Goal: Register for event/course

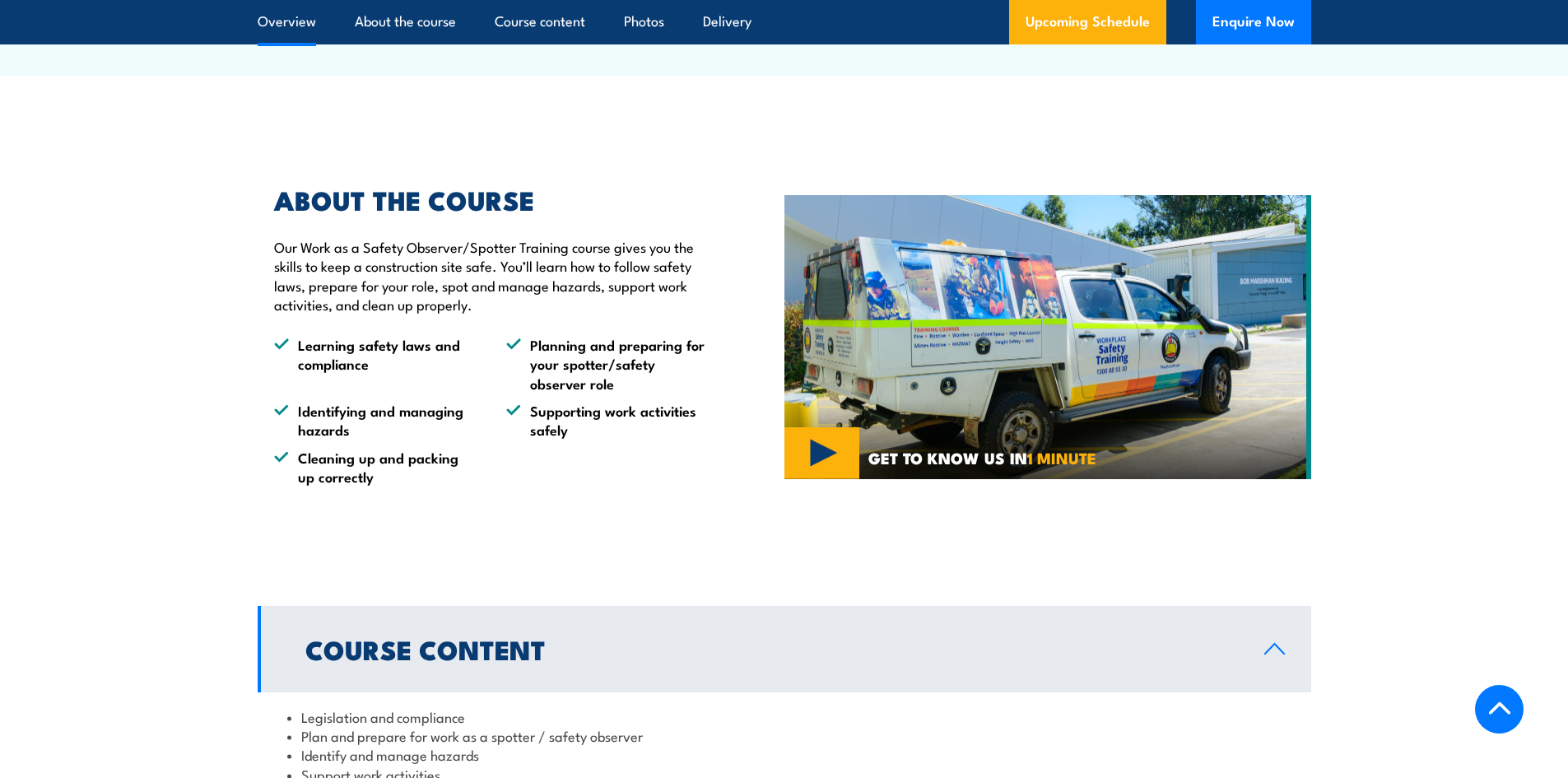
scroll to position [494, 0]
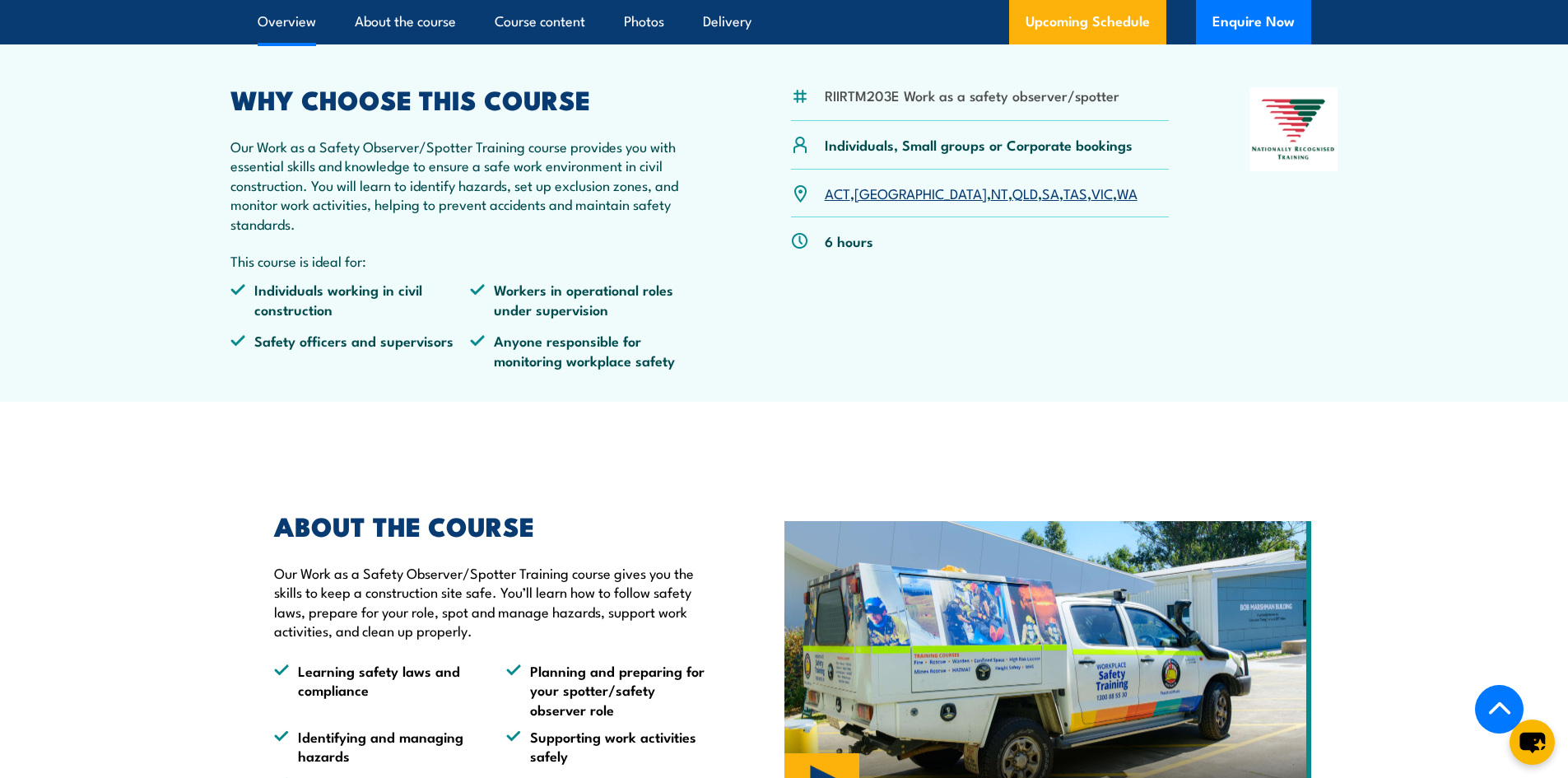
click at [1091, 199] on link "VIC" at bounding box center [1102, 193] width 22 height 20
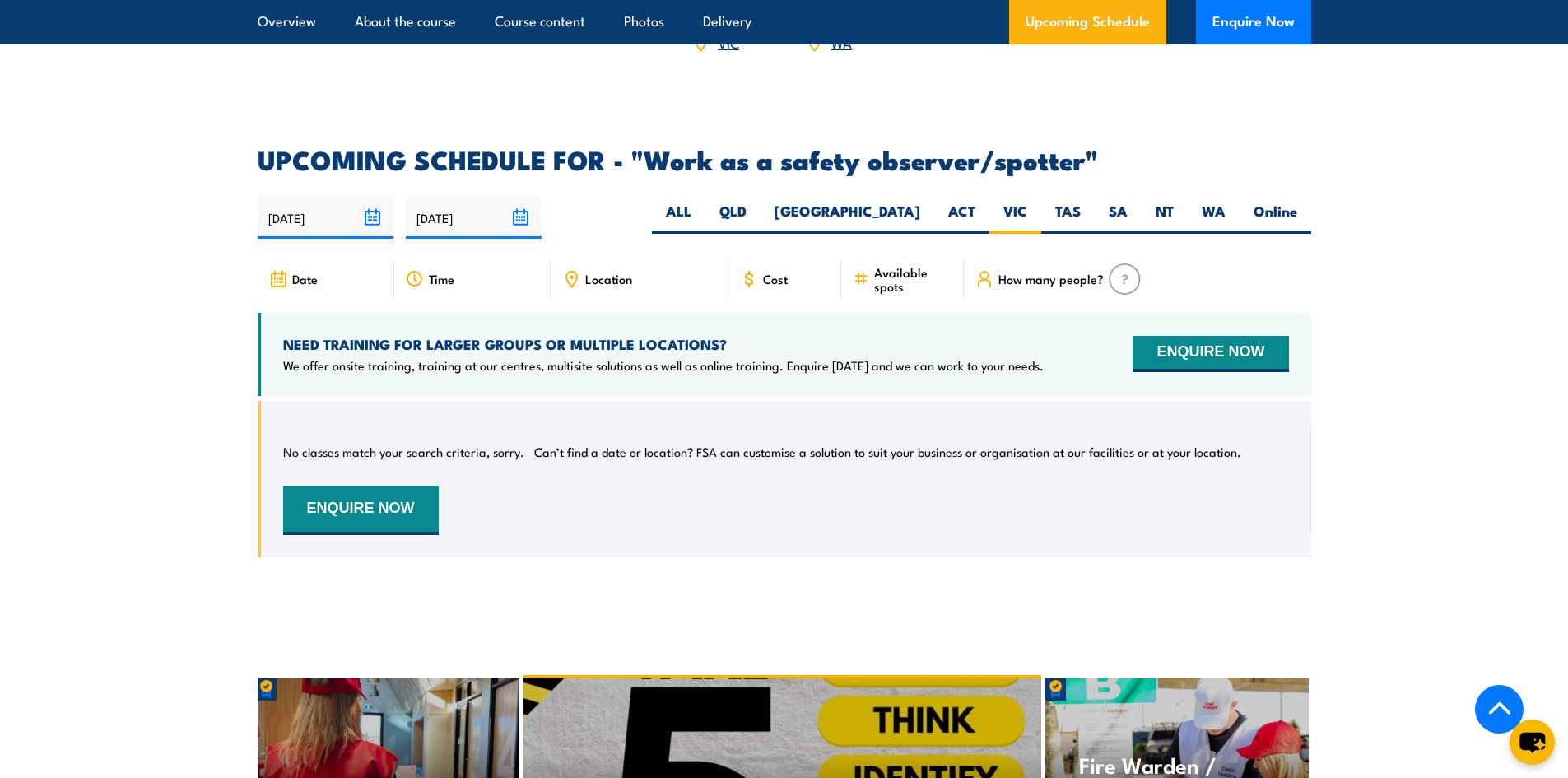
scroll to position [2359, 0]
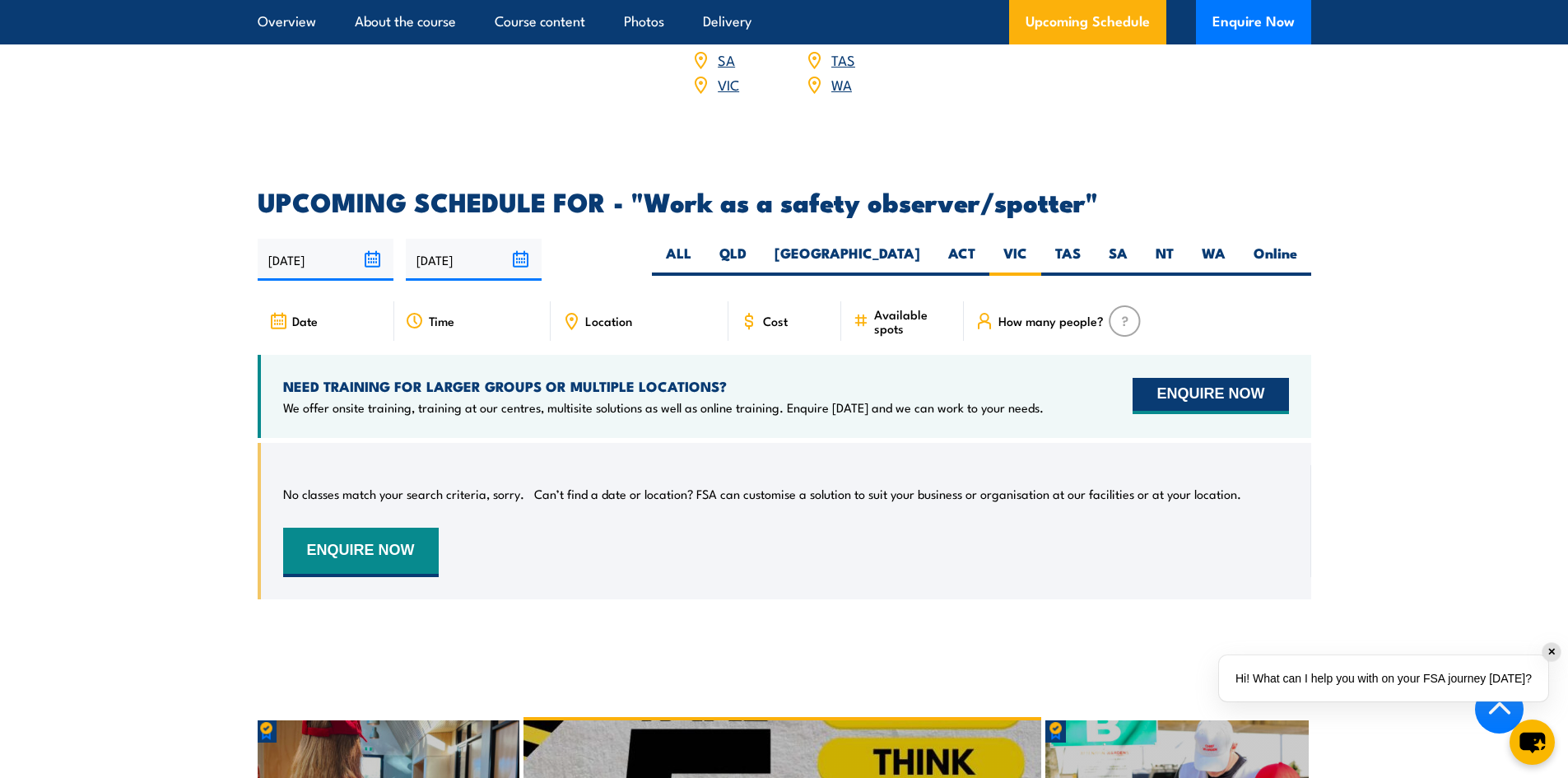
click at [1229, 378] on button "ENQUIRE NOW" at bounding box center [1210, 396] width 155 height 36
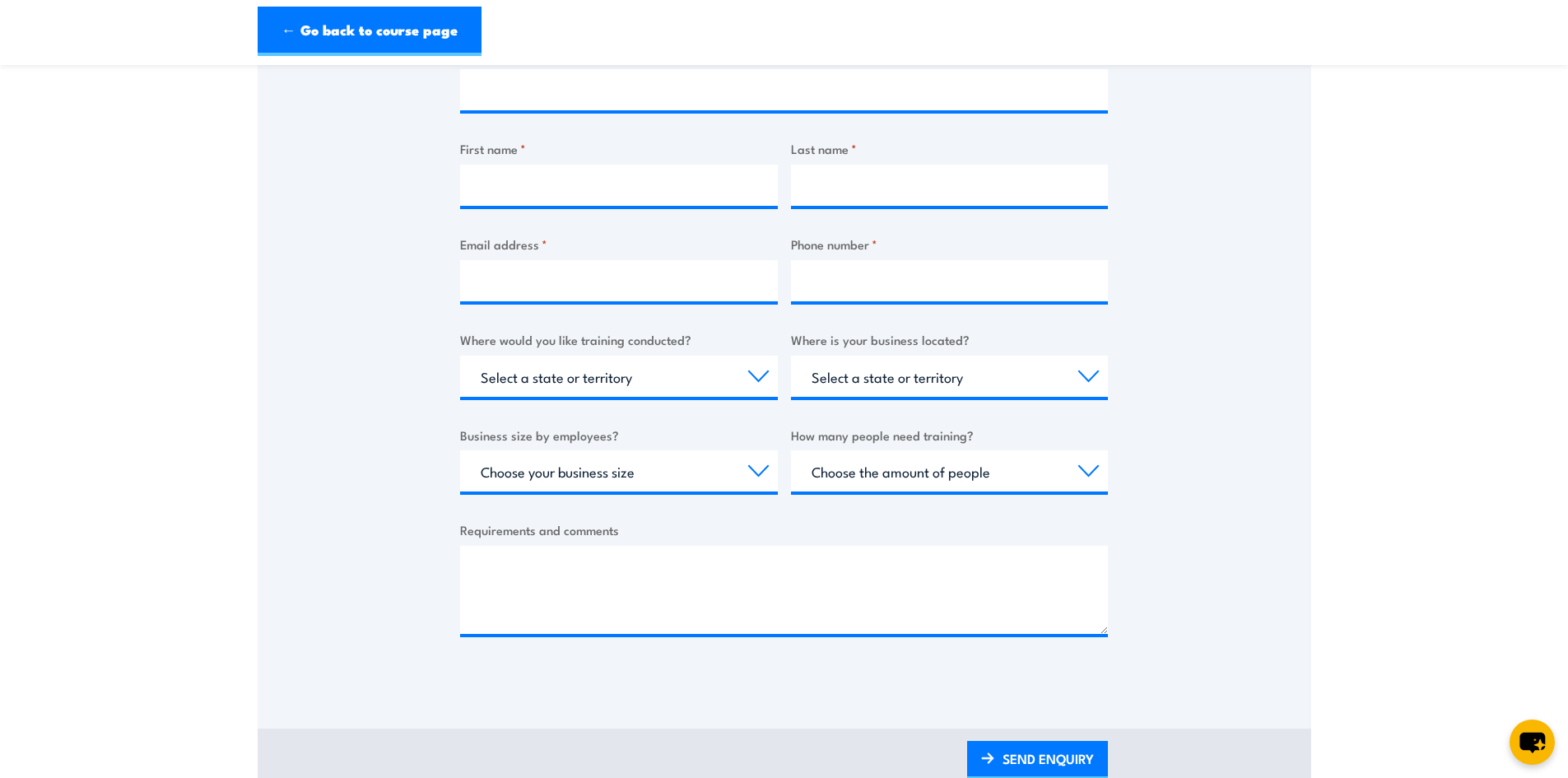
scroll to position [329, 0]
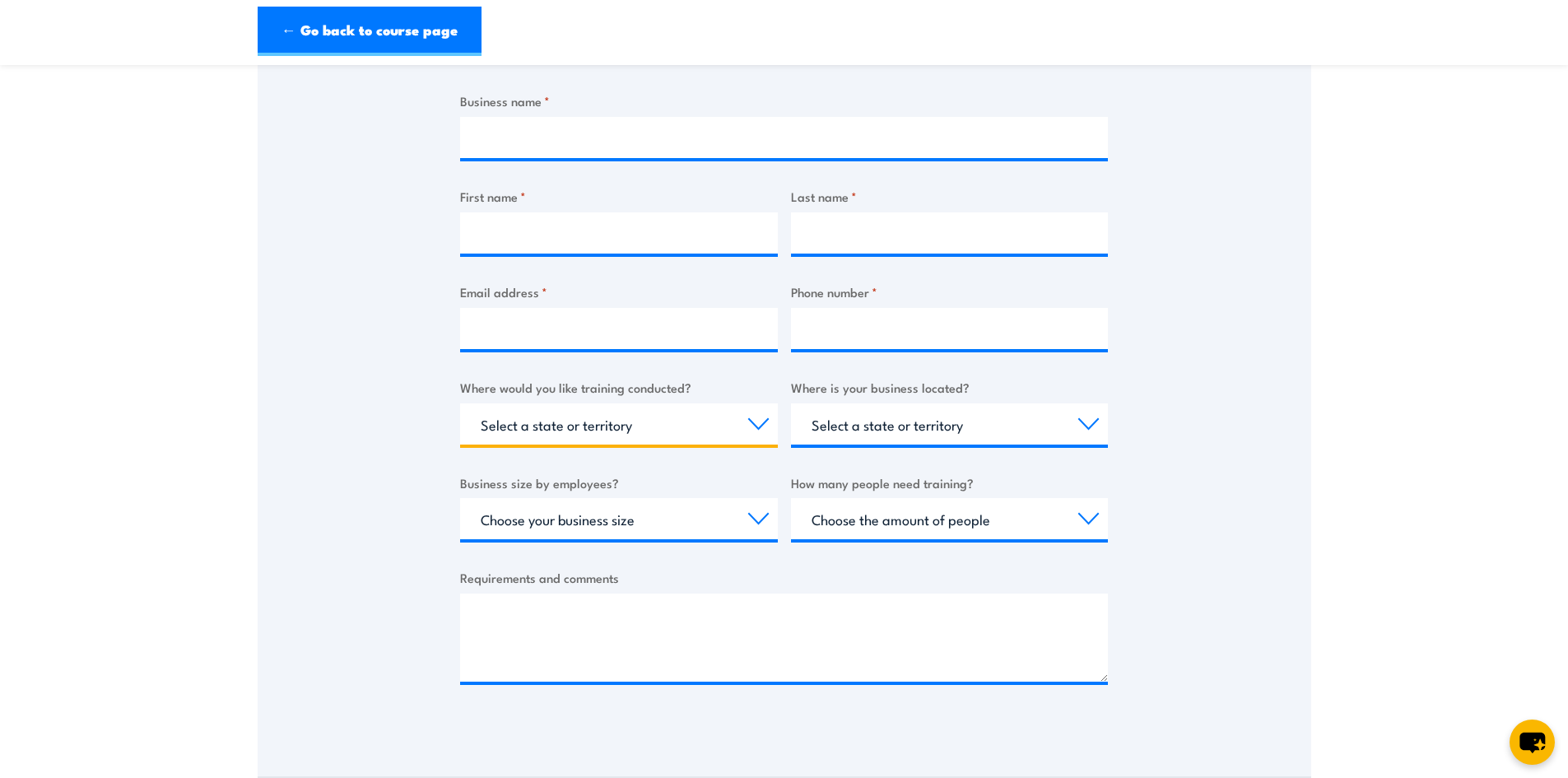
click at [763, 425] on select "Select a state or territory Nationally - multiple locations QLD NSW VIC SA ACT …" at bounding box center [619, 424] width 318 height 41
select select "VIC"
click at [460, 404] on select "Select a state or territory Nationally - multiple locations QLD NSW VIC SA ACT …" at bounding box center [619, 424] width 318 height 41
click at [1082, 418] on select "Select a state or territory QLD NSW VIC SA ACT WA TAS NT" at bounding box center [950, 424] width 318 height 41
select select "VIC"
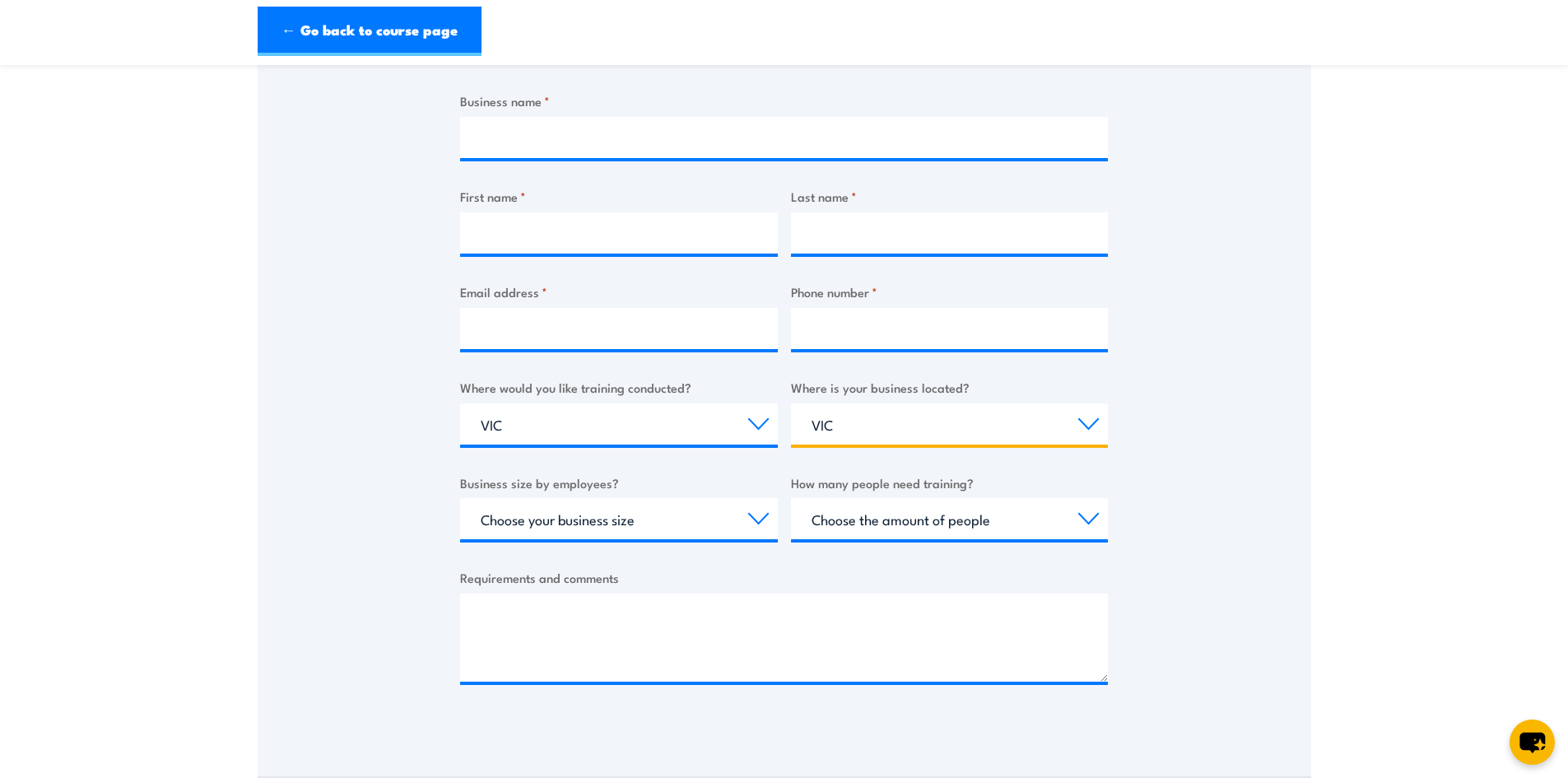
click at [791, 404] on select "Select a state or territory QLD NSW VIC SA ACT WA TAS NT" at bounding box center [950, 424] width 318 height 41
click at [663, 228] on input "First name *" at bounding box center [619, 233] width 318 height 41
type input "Mark"
click at [1001, 229] on input "Last name *" at bounding box center [950, 233] width 318 height 41
type input "Shedlock"
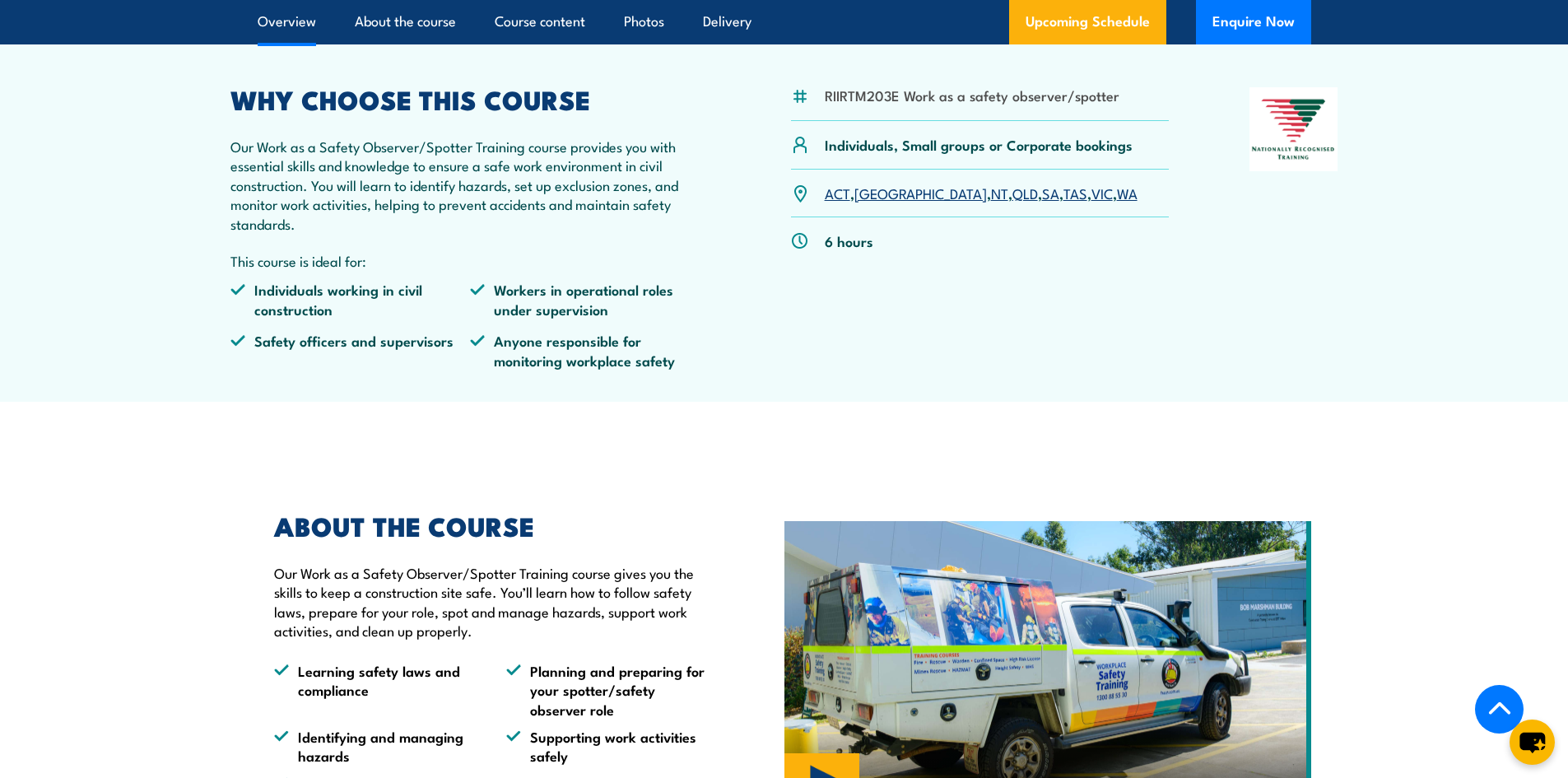
scroll to position [412, 0]
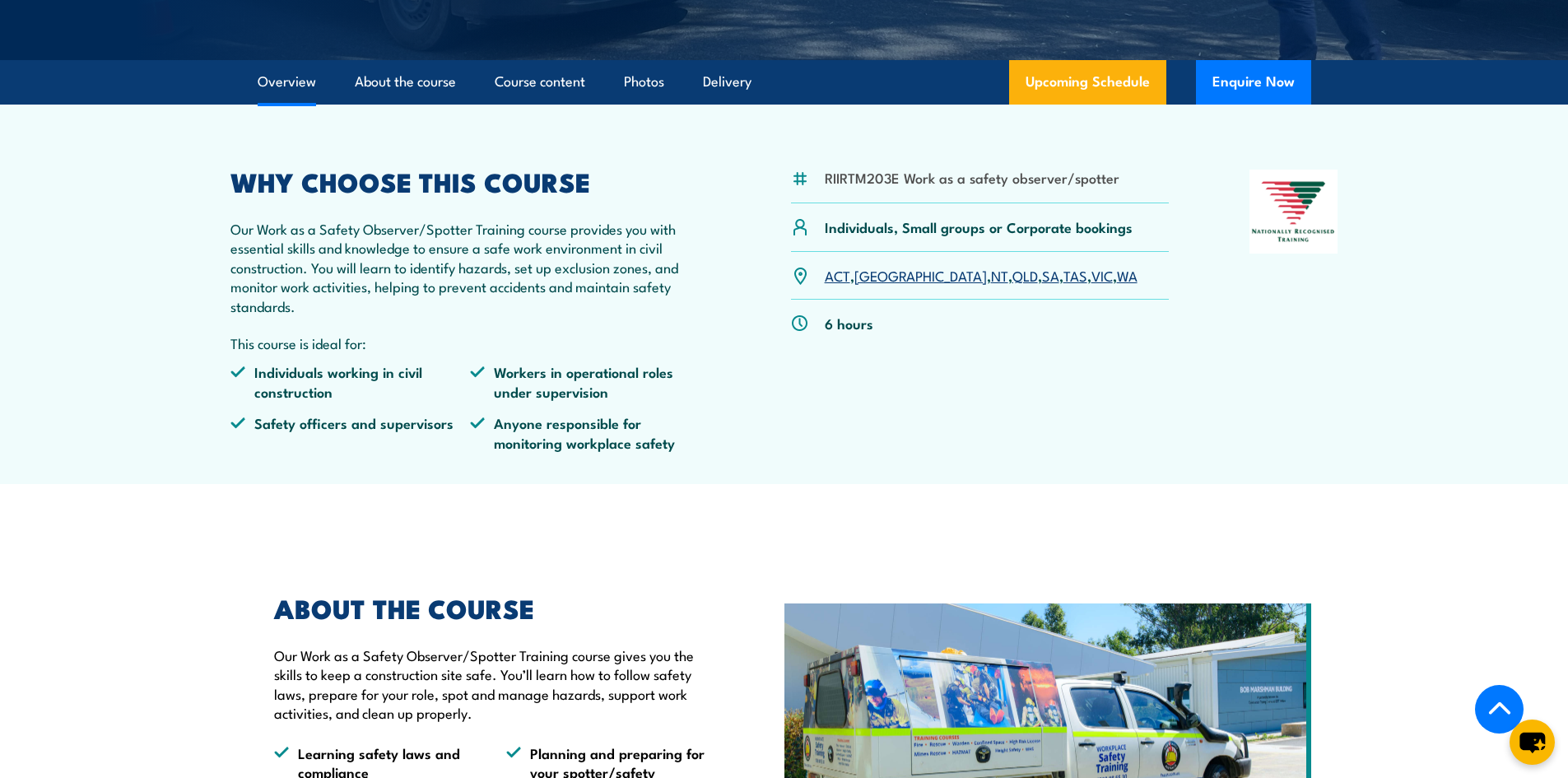
click at [1091, 276] on link "VIC" at bounding box center [1102, 274] width 22 height 20
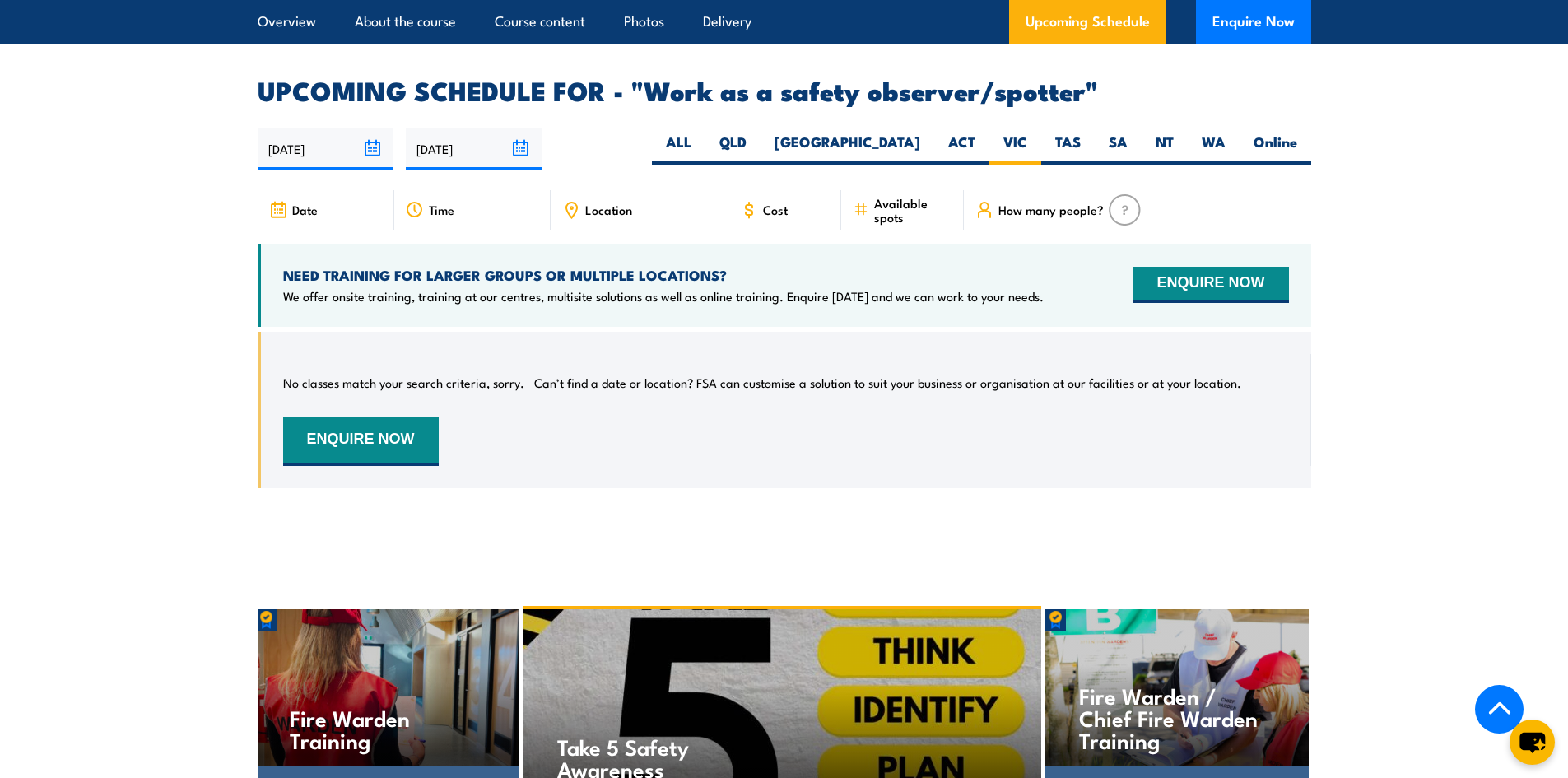
scroll to position [2441, 0]
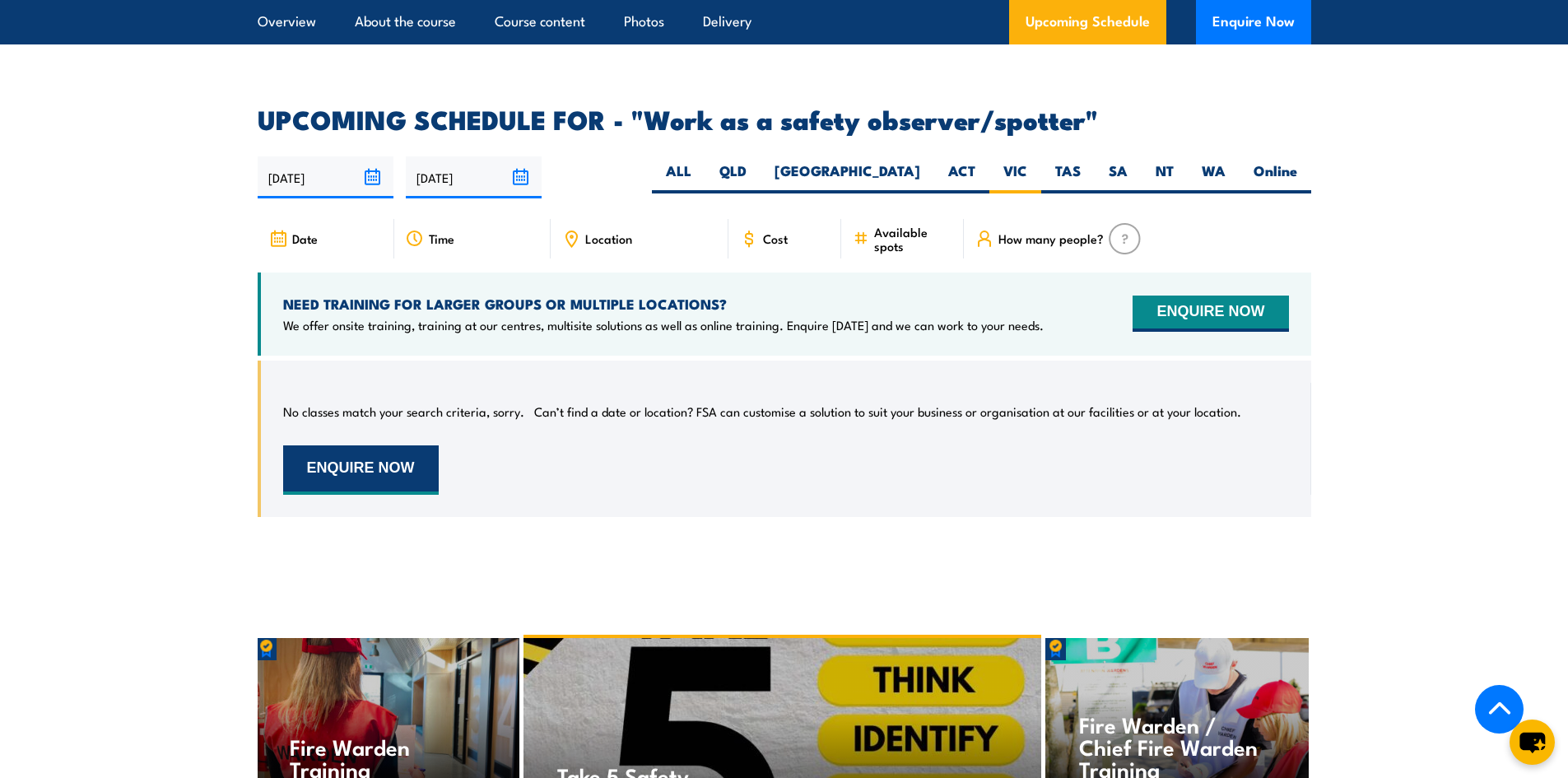
click at [321, 453] on button "ENQUIRE NOW" at bounding box center [360, 470] width 155 height 49
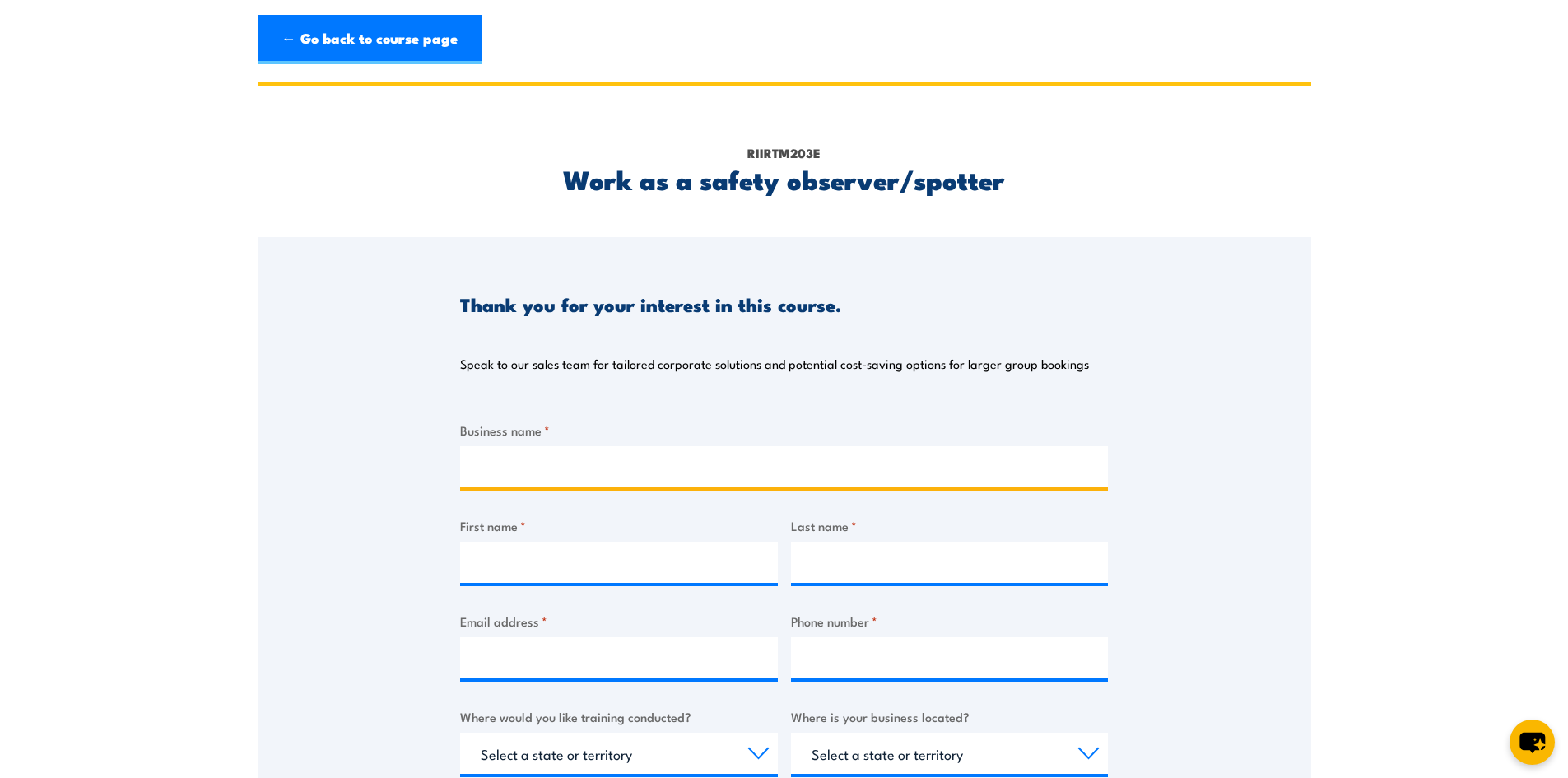
click at [484, 458] on input "Business name *" at bounding box center [784, 466] width 648 height 41
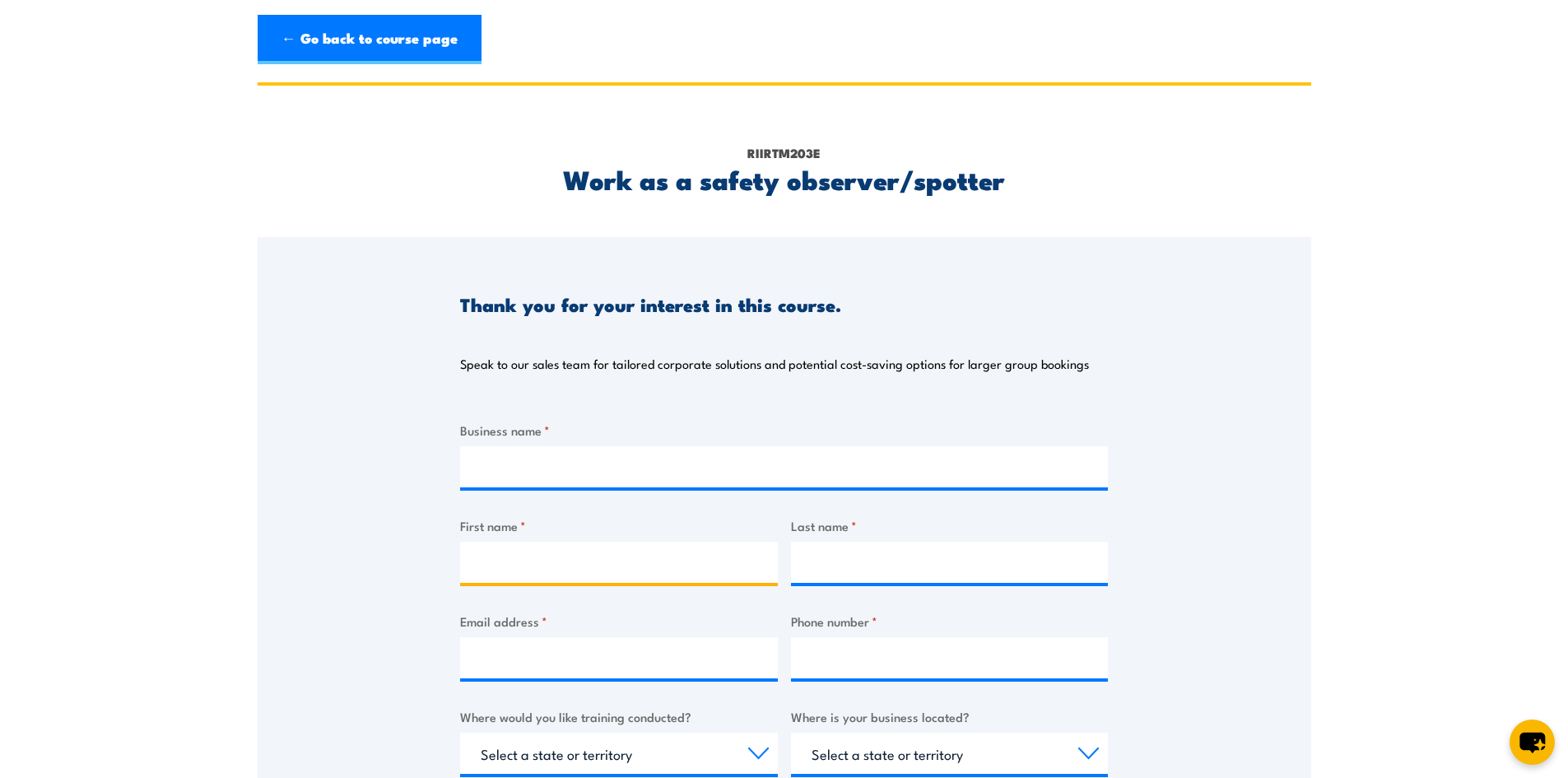
click at [530, 552] on input "First name *" at bounding box center [619, 562] width 318 height 41
type input "Mark"
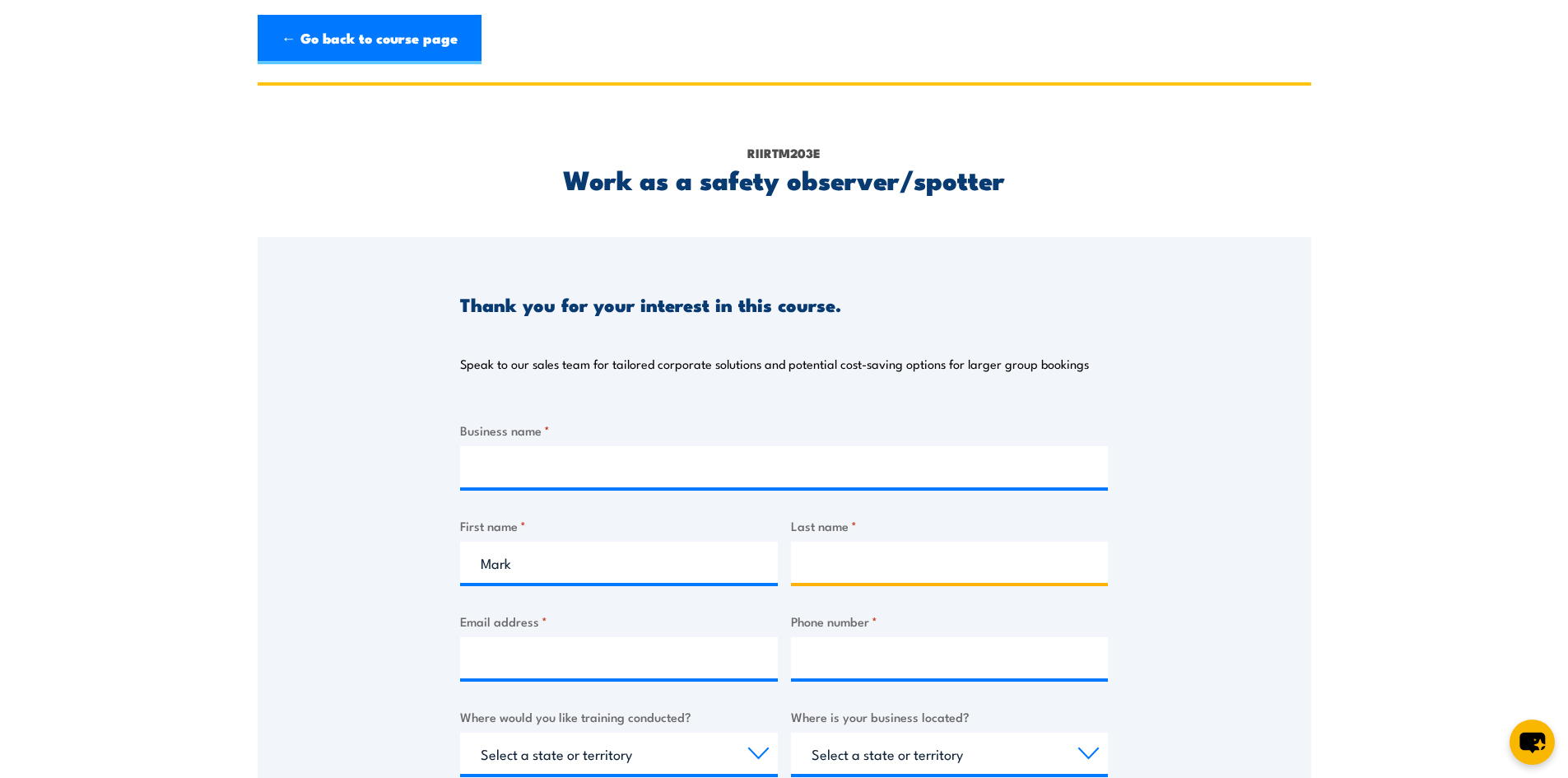
click at [812, 563] on input "Last name *" at bounding box center [950, 562] width 318 height 41
type input "[PERSON_NAME]"
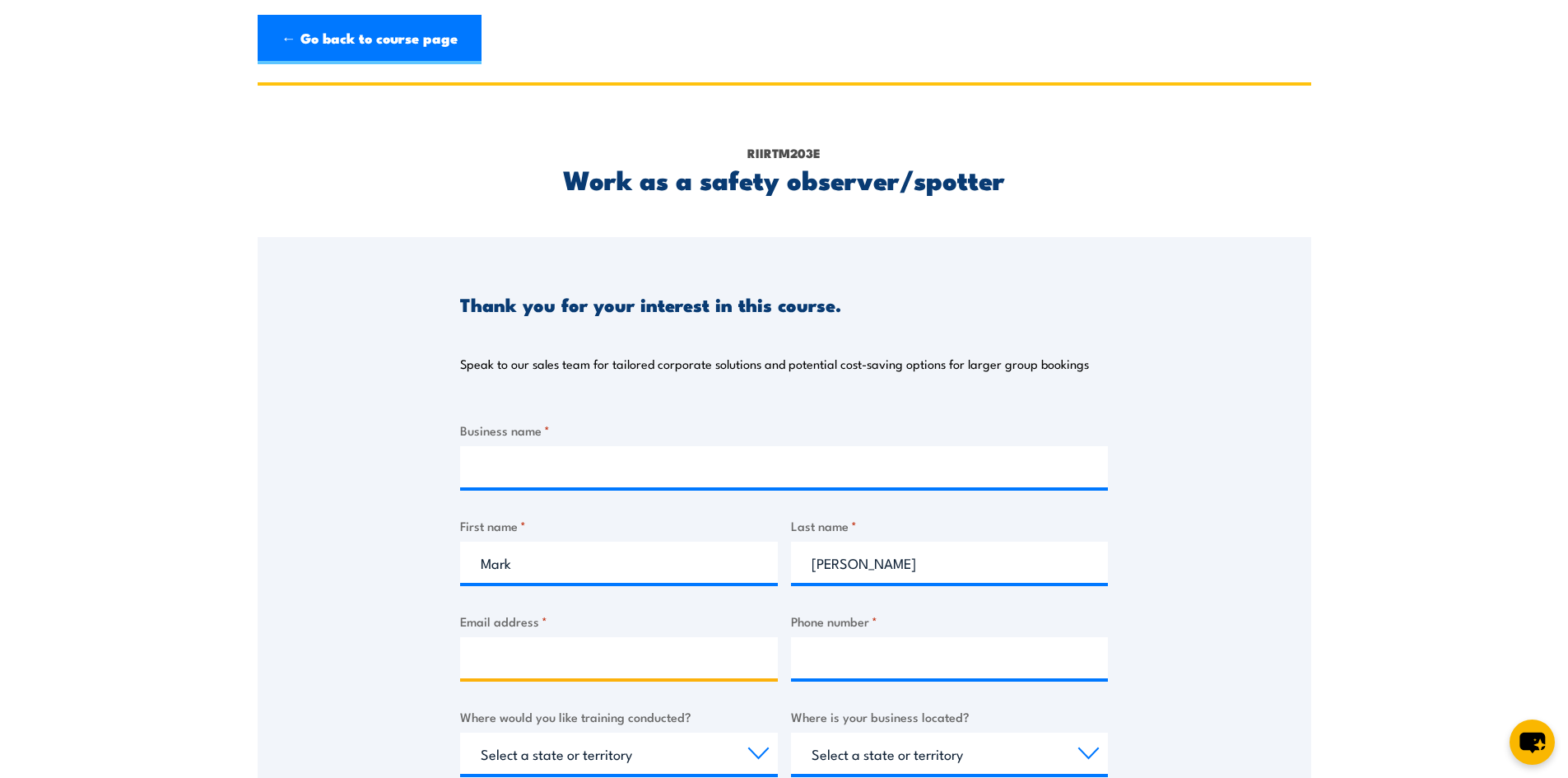
click at [628, 656] on input "Email address *" at bounding box center [619, 657] width 318 height 41
type input "mark.shedlock@irontraining.com.au"
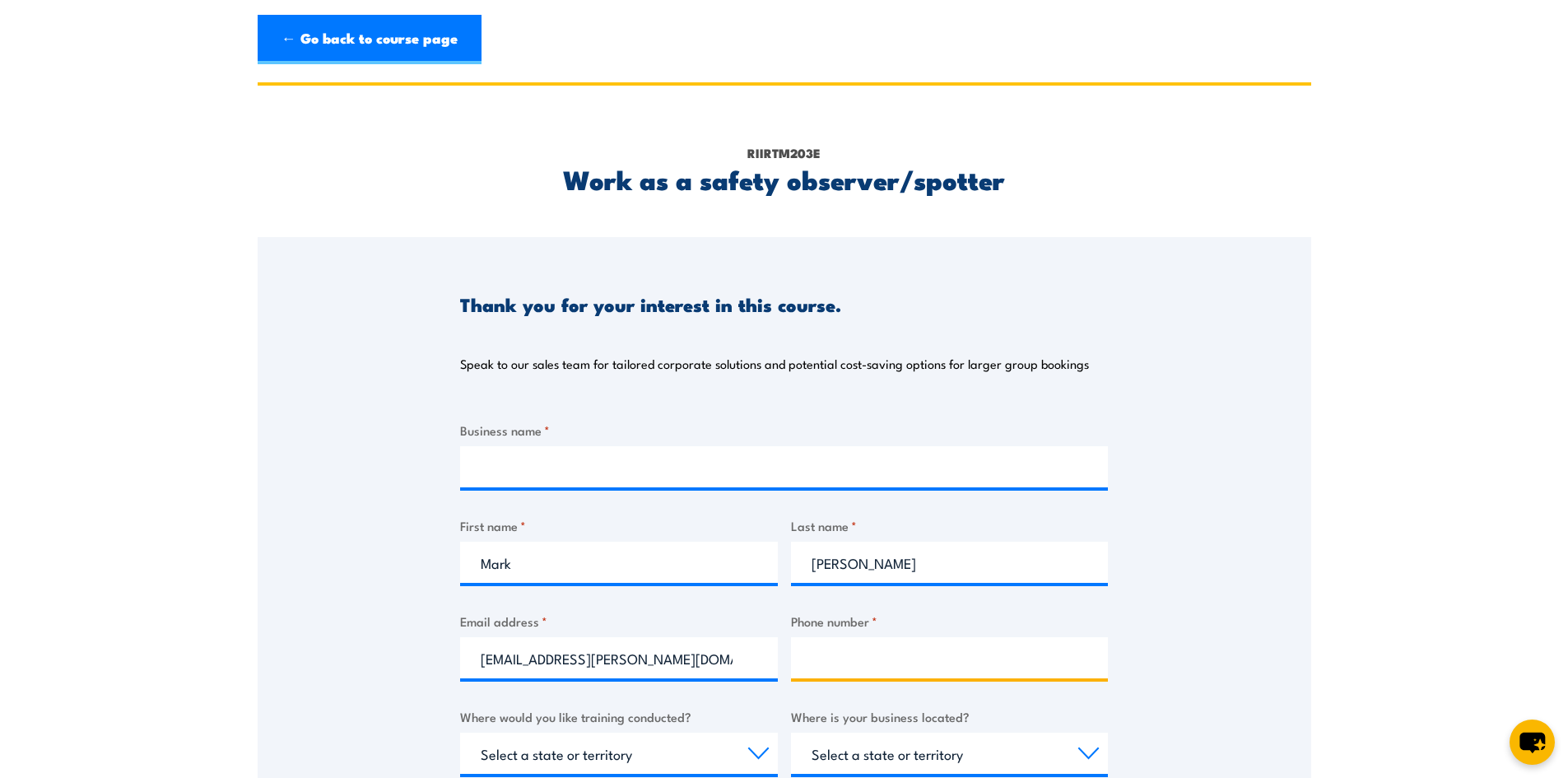
click at [882, 667] on input "Phone number *" at bounding box center [950, 657] width 318 height 41
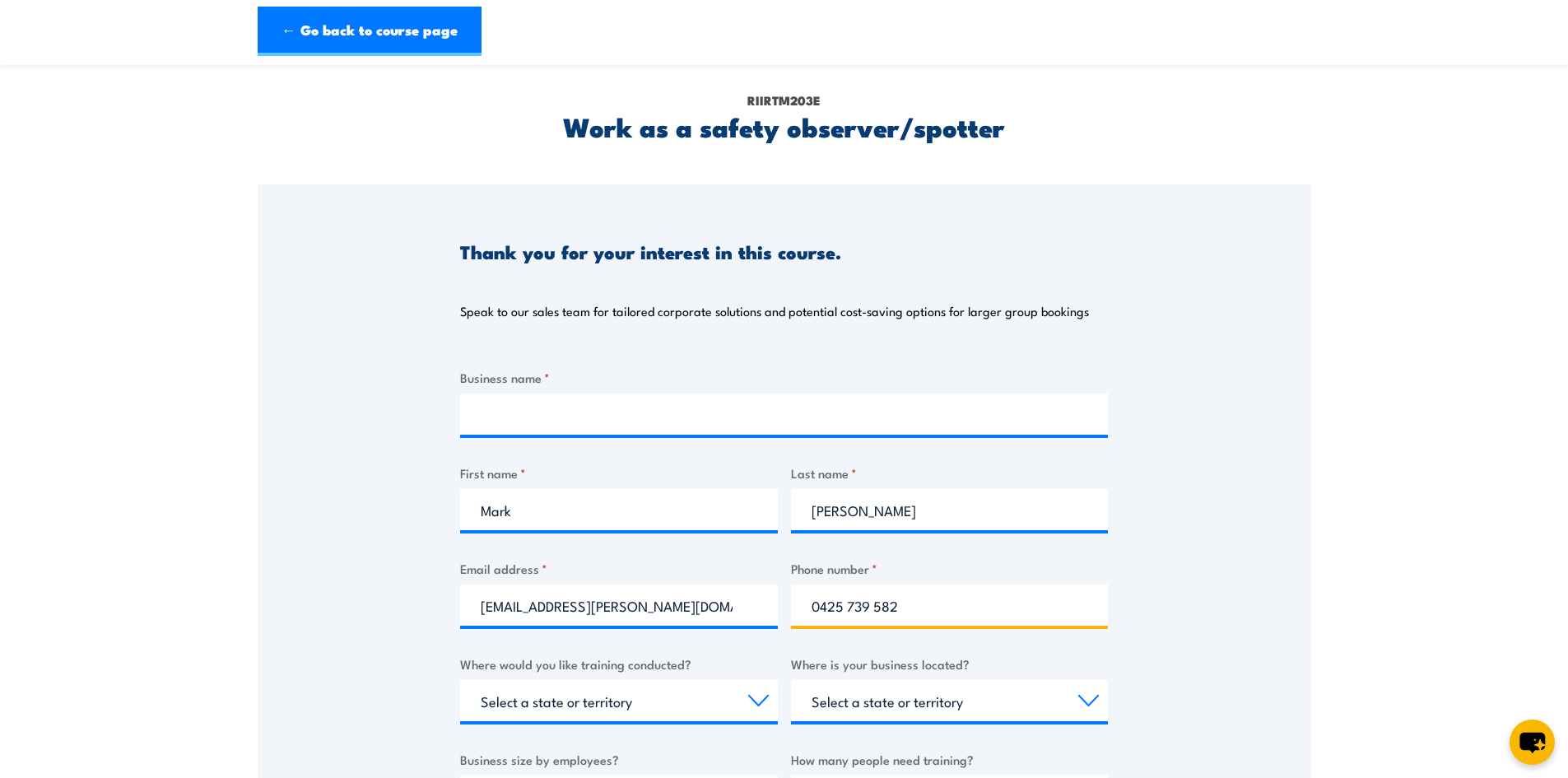
scroll to position [247, 0]
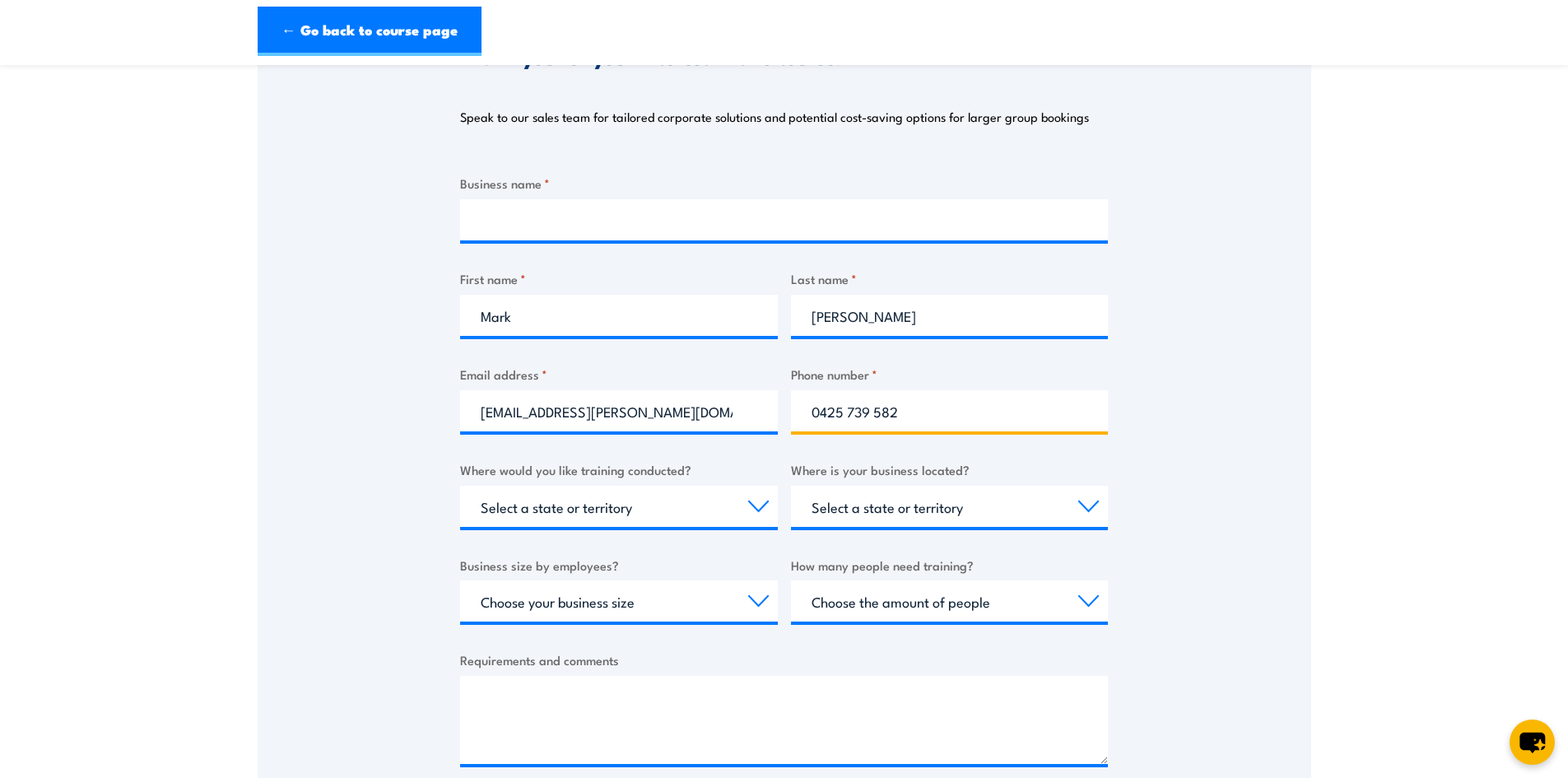
type input "0425 739 582"
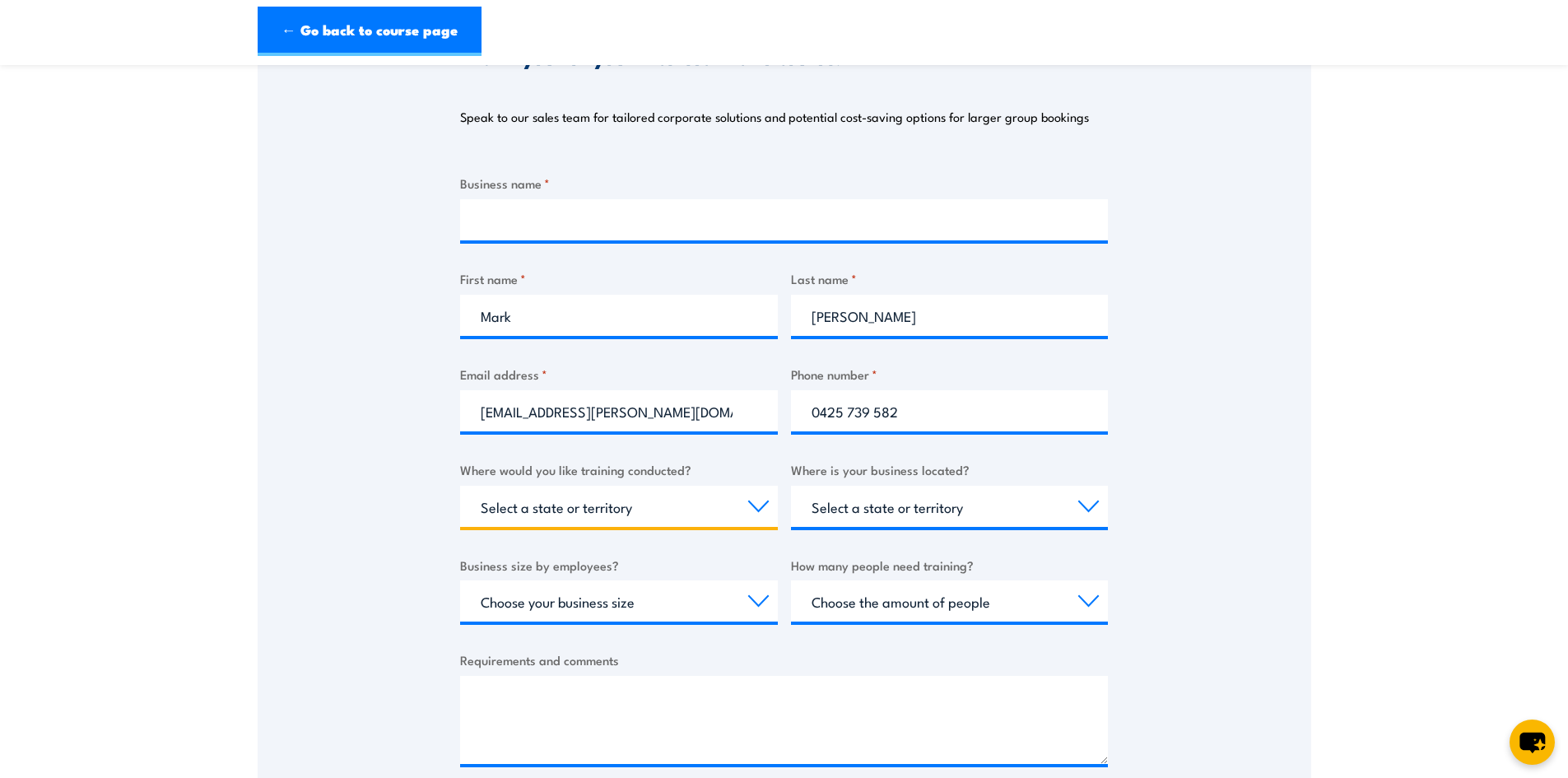
click at [766, 502] on select "Select a state or territory Nationally - multiple locations QLD NSW VIC SA ACT …" at bounding box center [619, 505] width 318 height 41
select select "VIC"
click at [460, 485] on select "Select a state or territory Nationally - multiple locations QLD NSW VIC SA ACT …" at bounding box center [619, 505] width 318 height 41
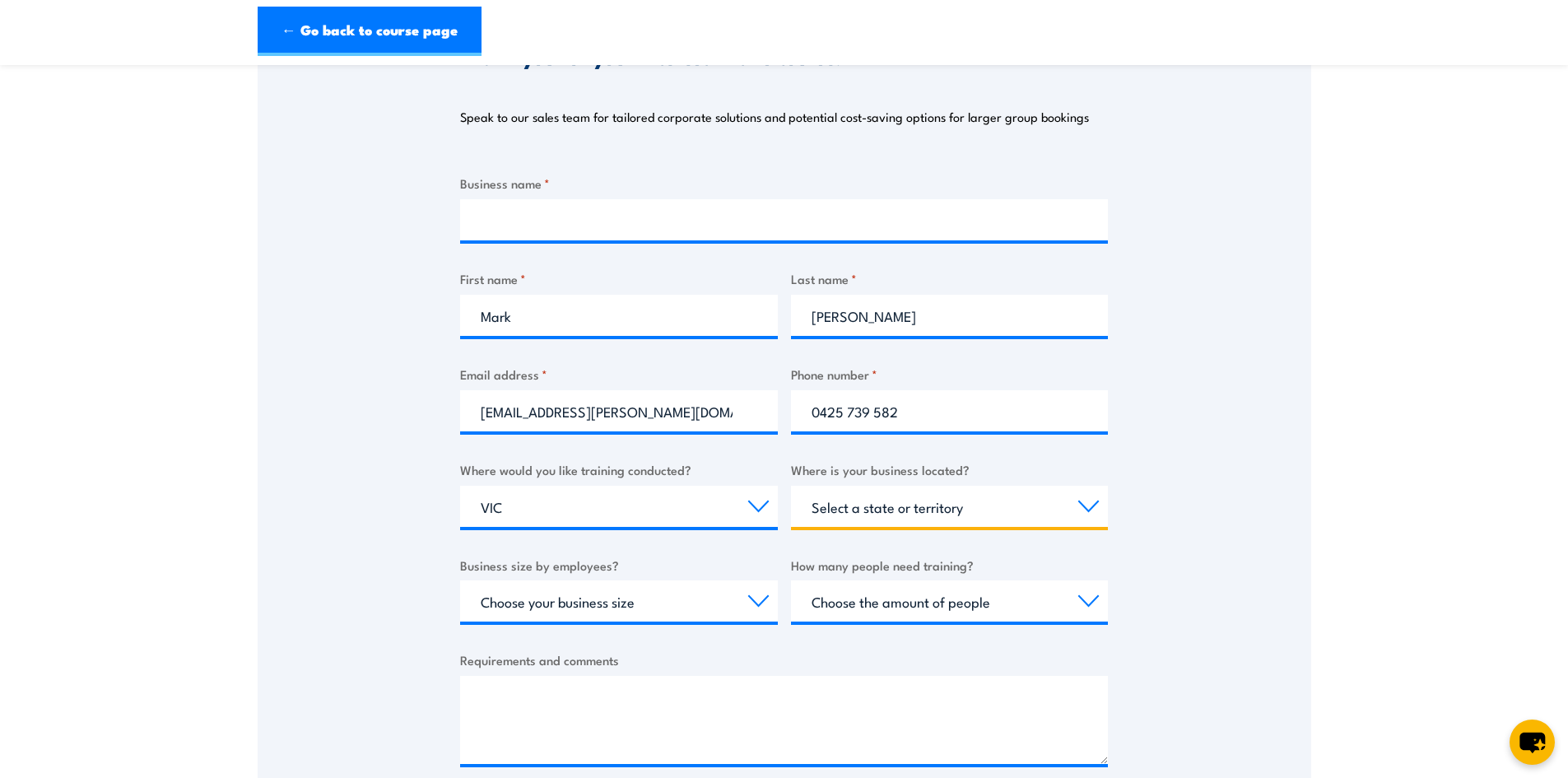
click at [1095, 509] on select "Select a state or territory QLD NSW VIC SA ACT WA TAS NT" at bounding box center [950, 505] width 318 height 41
select select "VIC"
click at [791, 485] on select "Select a state or territory QLD NSW VIC SA ACT WA TAS NT" at bounding box center [950, 505] width 318 height 41
click at [732, 597] on select "Choose your business size 1 to 19 20 to 199 200+" at bounding box center [619, 600] width 318 height 41
select select "1 to 19"
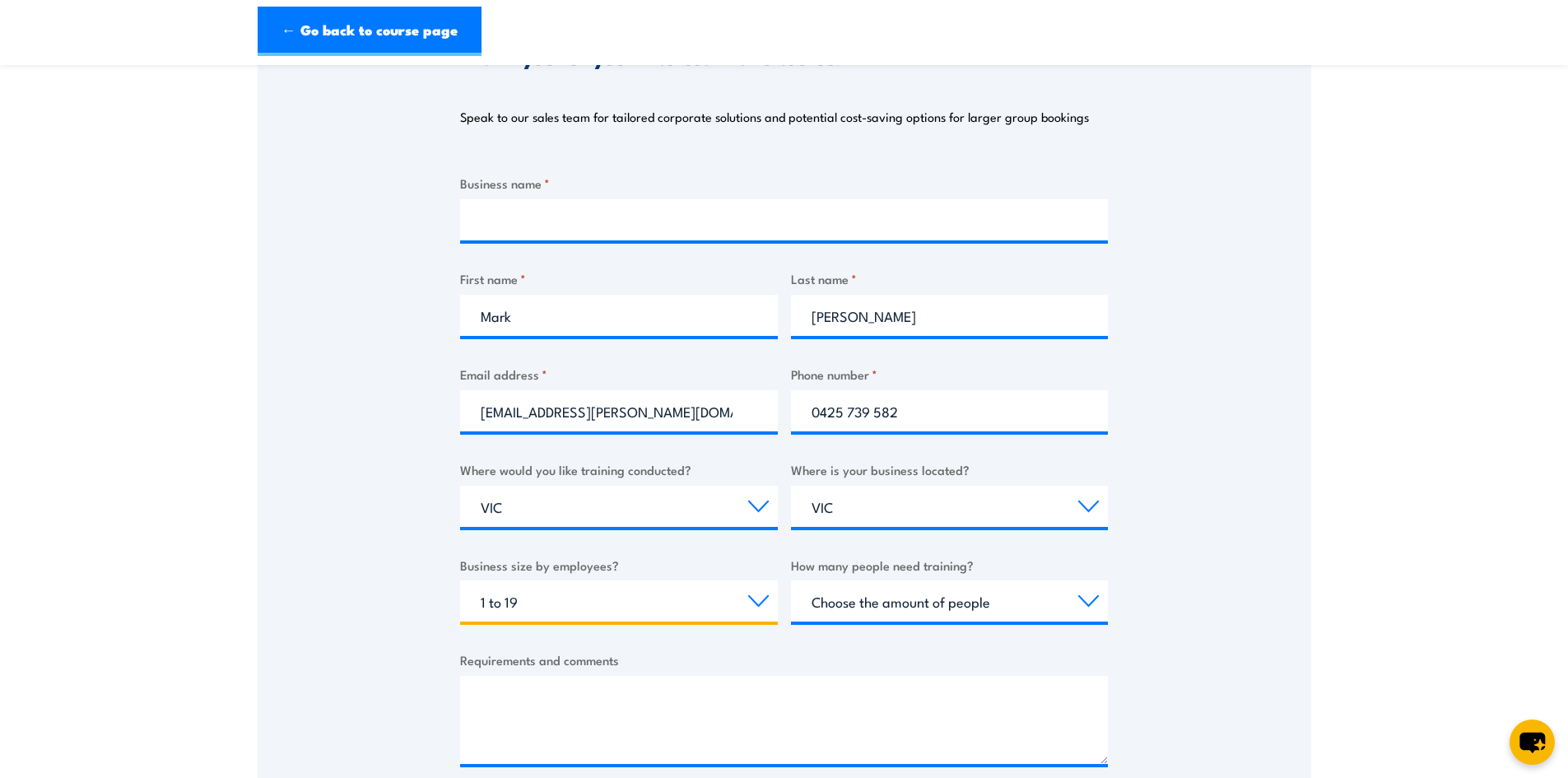
click at [460, 580] on select "Choose your business size 1 to 19 20 to 199 200+" at bounding box center [619, 600] width 318 height 41
click at [1077, 602] on select "Choose the amount of people 1 to 4 5 to 19 20+" at bounding box center [950, 600] width 318 height 41
select select "1 to 4"
click at [791, 580] on select "Choose the amount of people 1 to 4 5 to 19 20+" at bounding box center [950, 600] width 318 height 41
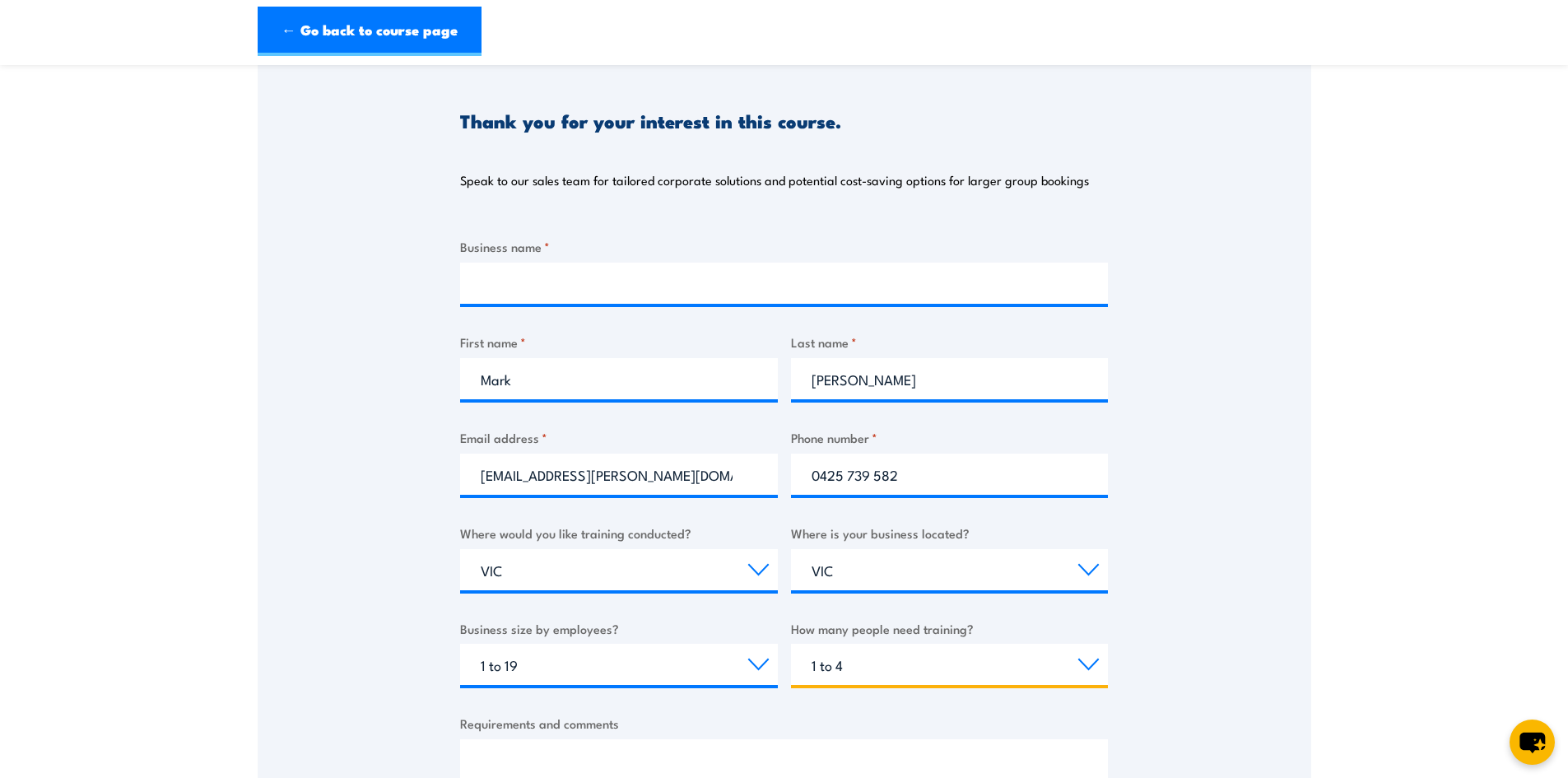
scroll to position [165, 0]
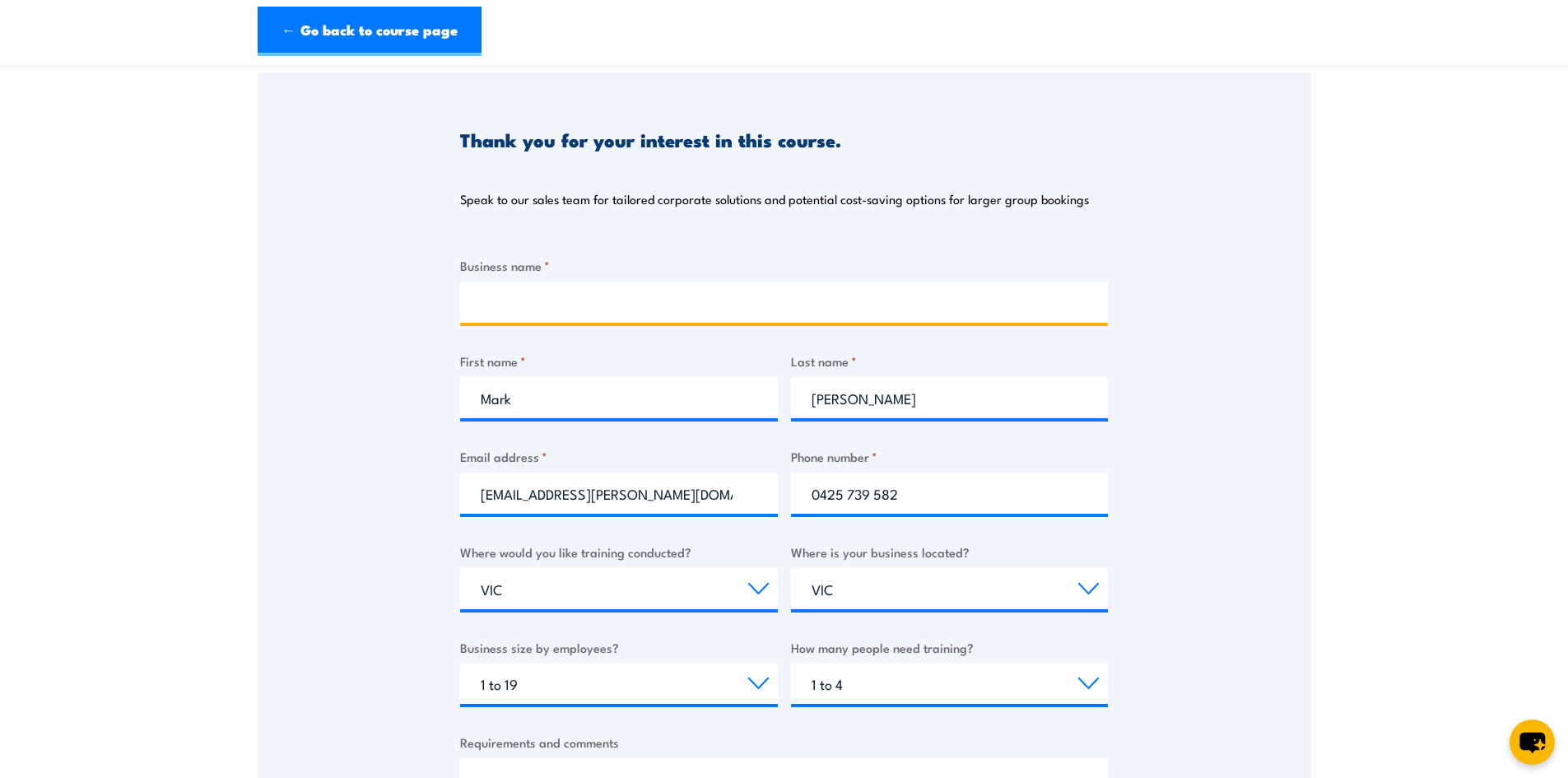
click at [637, 293] on input "Business name *" at bounding box center [784, 301] width 648 height 41
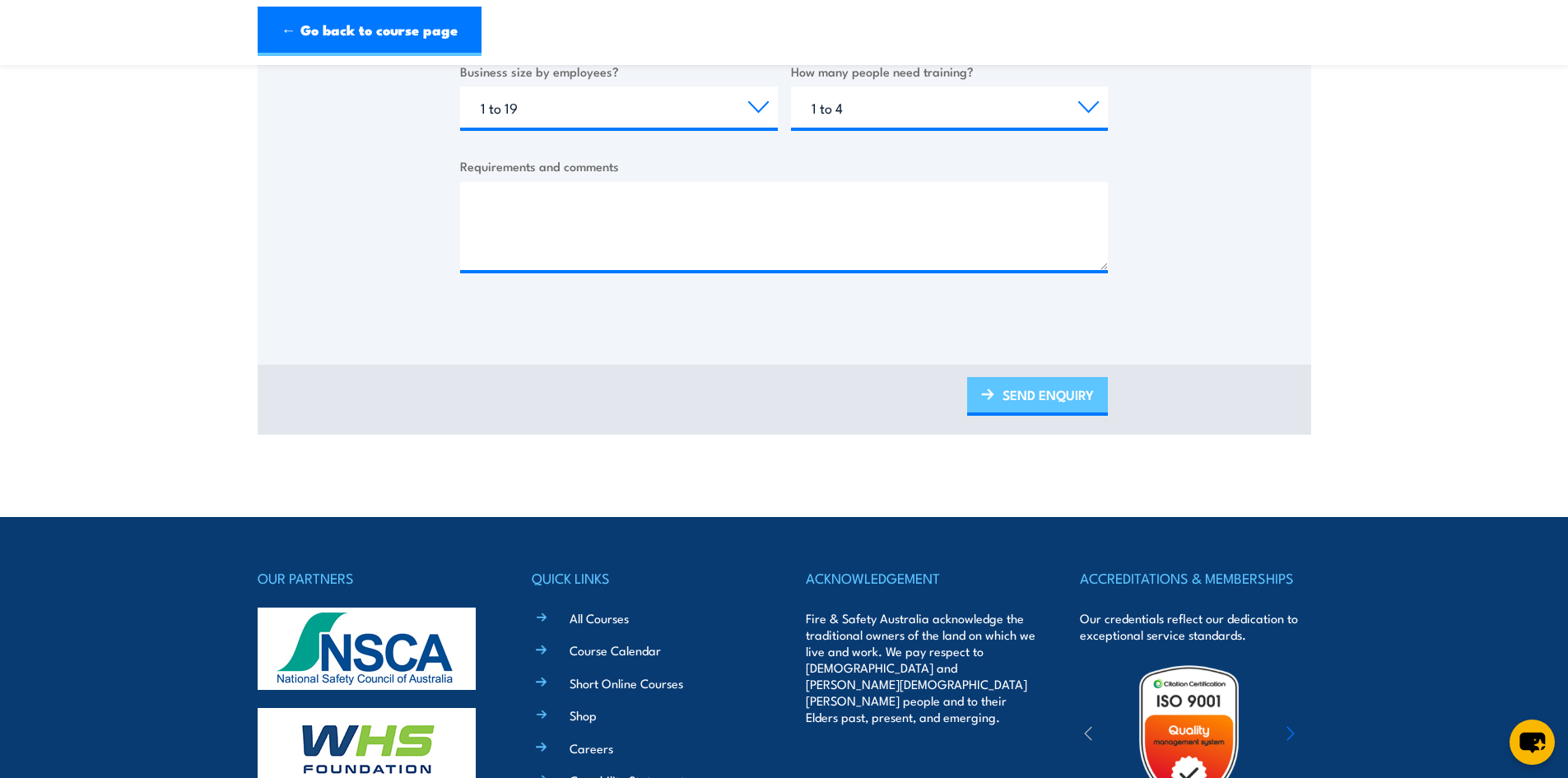
type input "Iron Training"
click at [1025, 405] on link "SEND ENQUIRY" at bounding box center [1038, 396] width 141 height 39
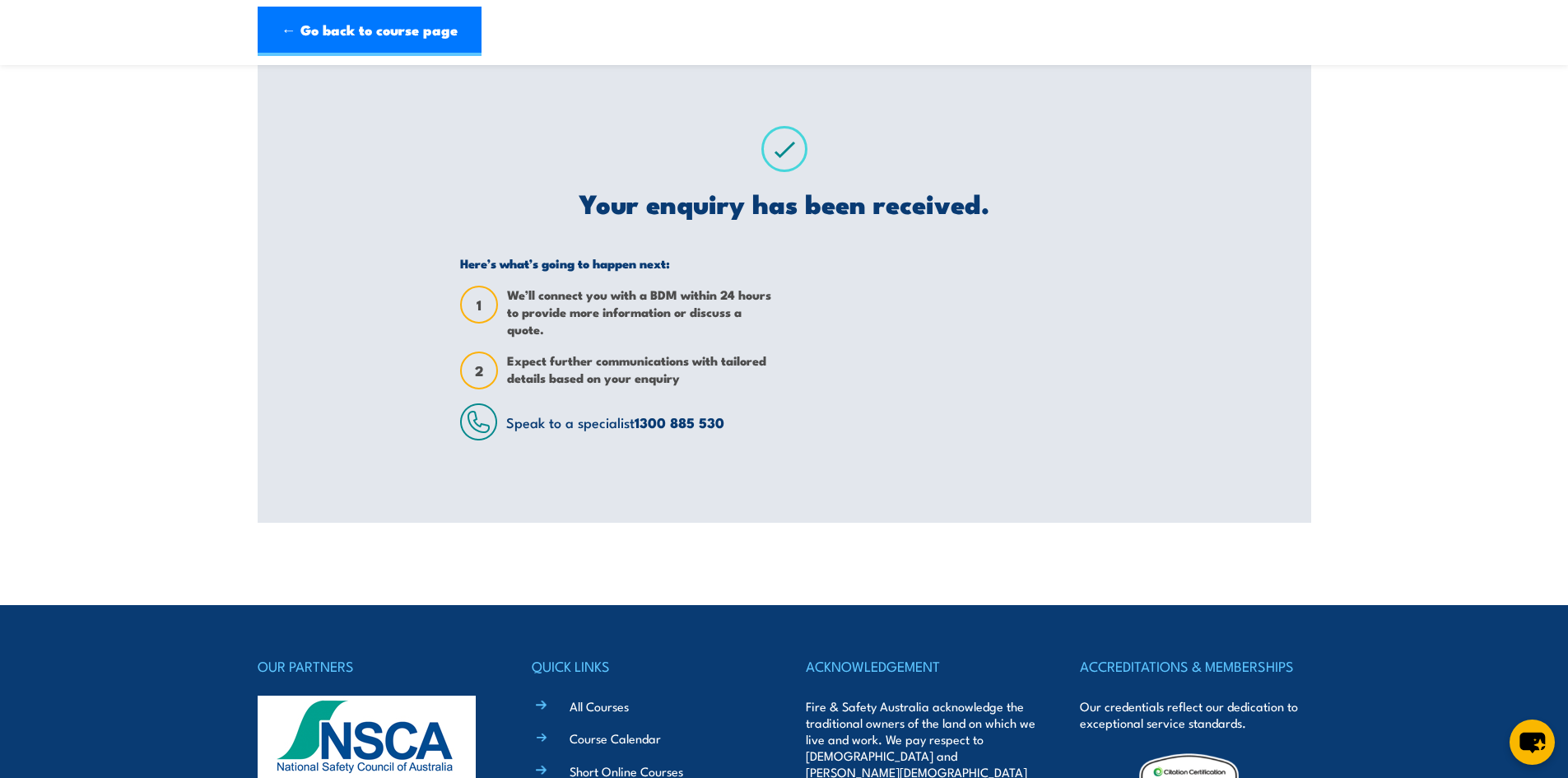
scroll to position [0, 0]
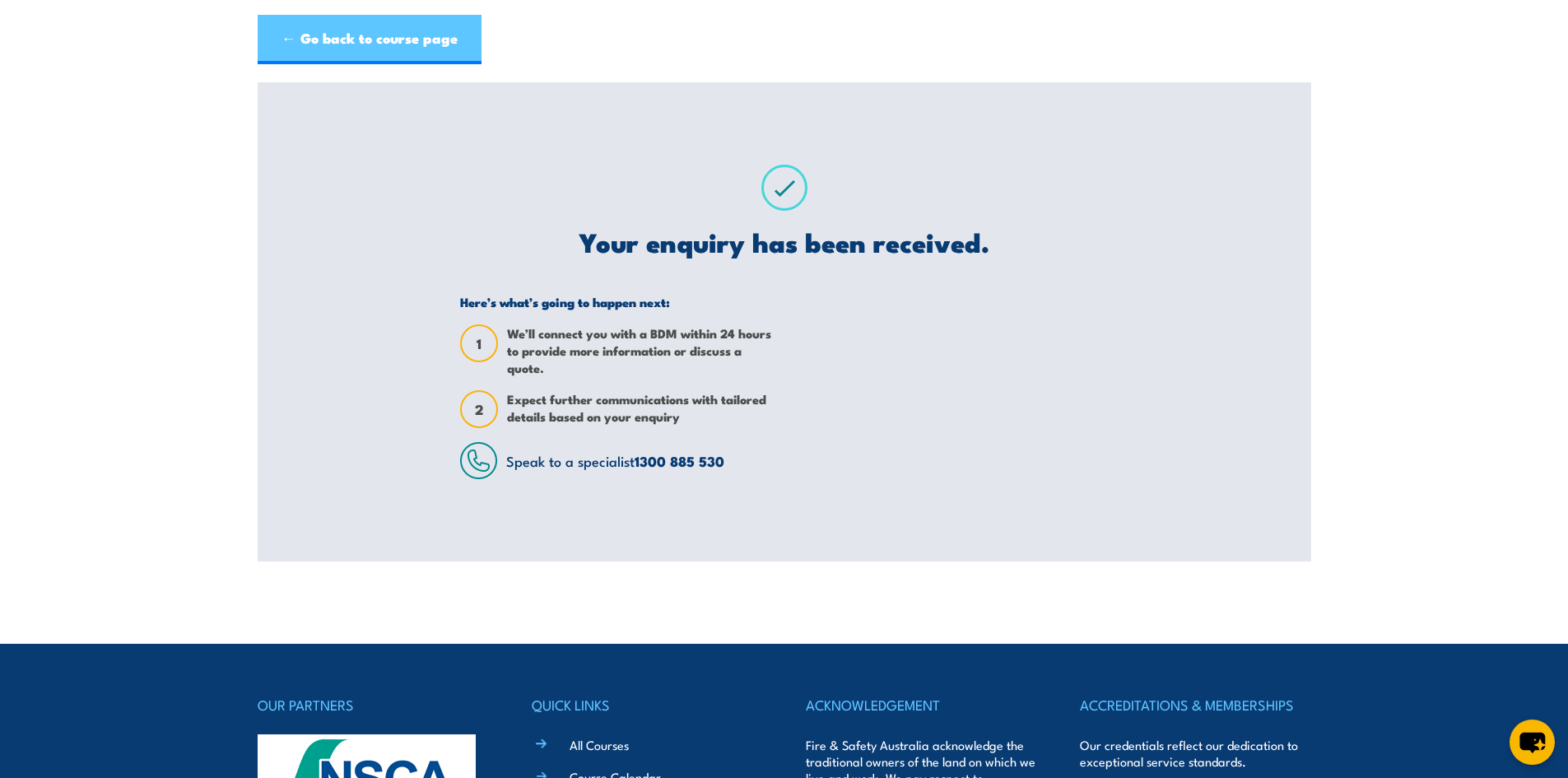
click at [353, 49] on link "← Go back to course page" at bounding box center [370, 39] width 224 height 49
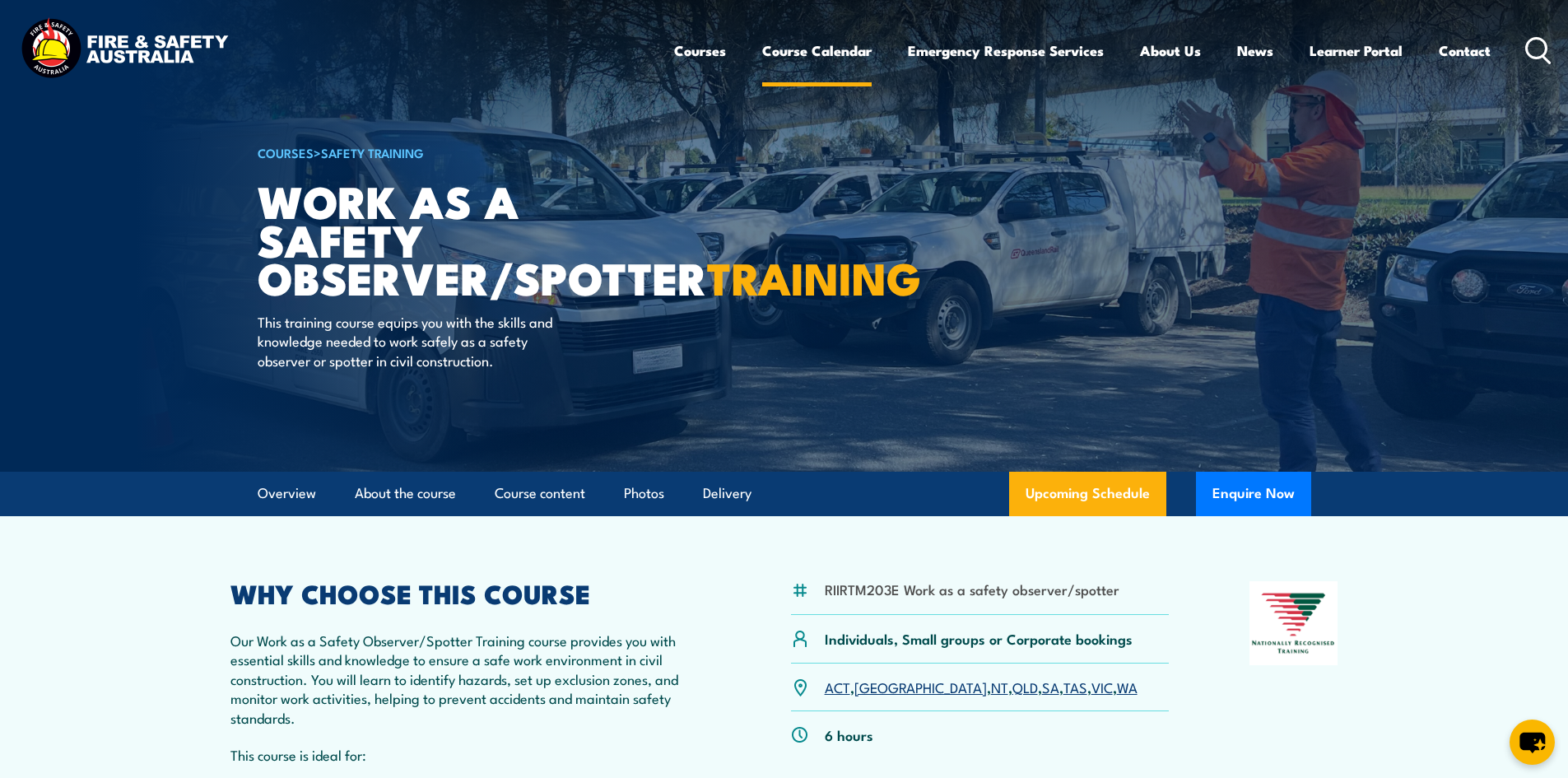
click at [811, 53] on link "Course Calendar" at bounding box center [817, 50] width 109 height 43
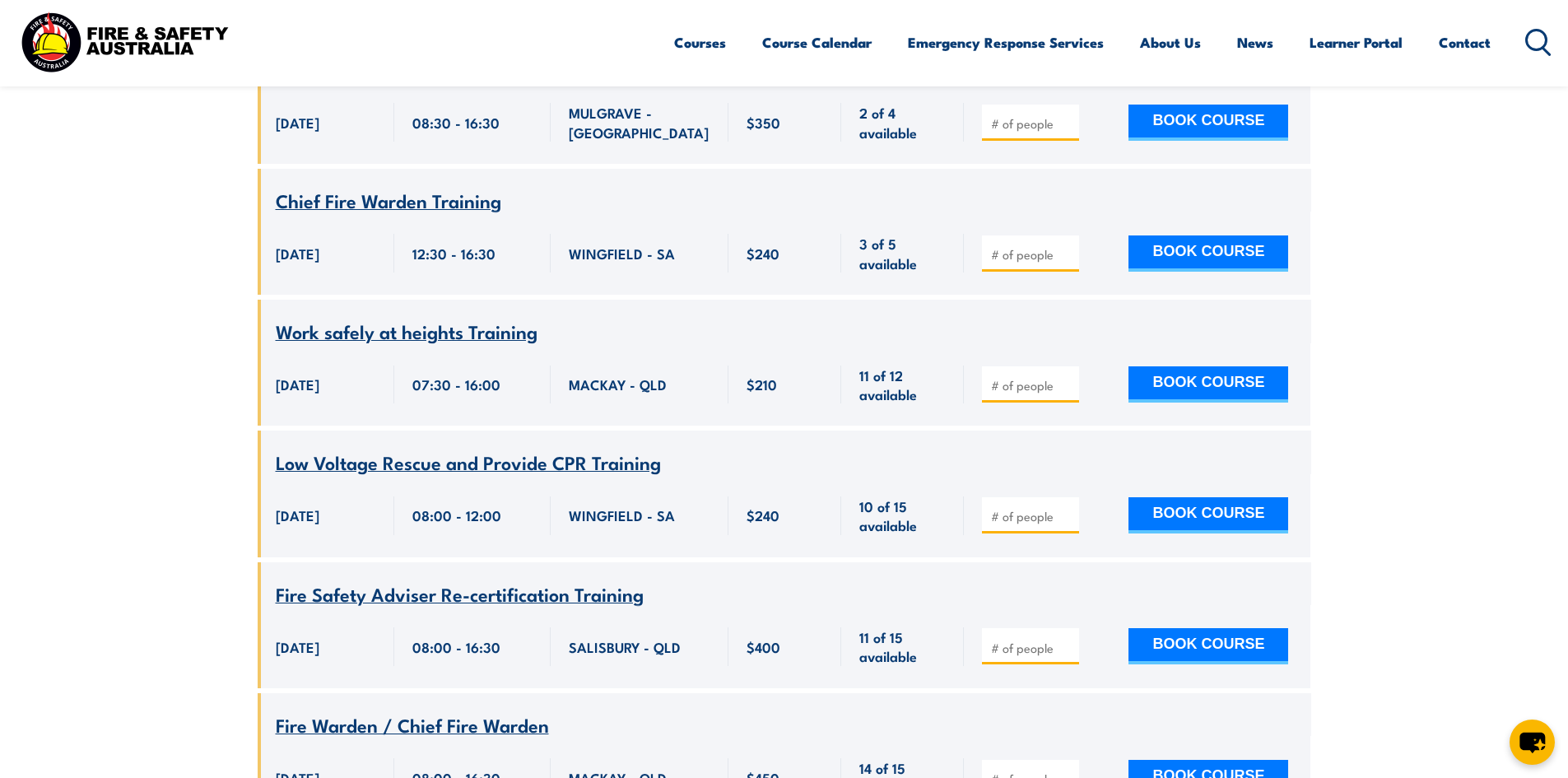
scroll to position [5434, 0]
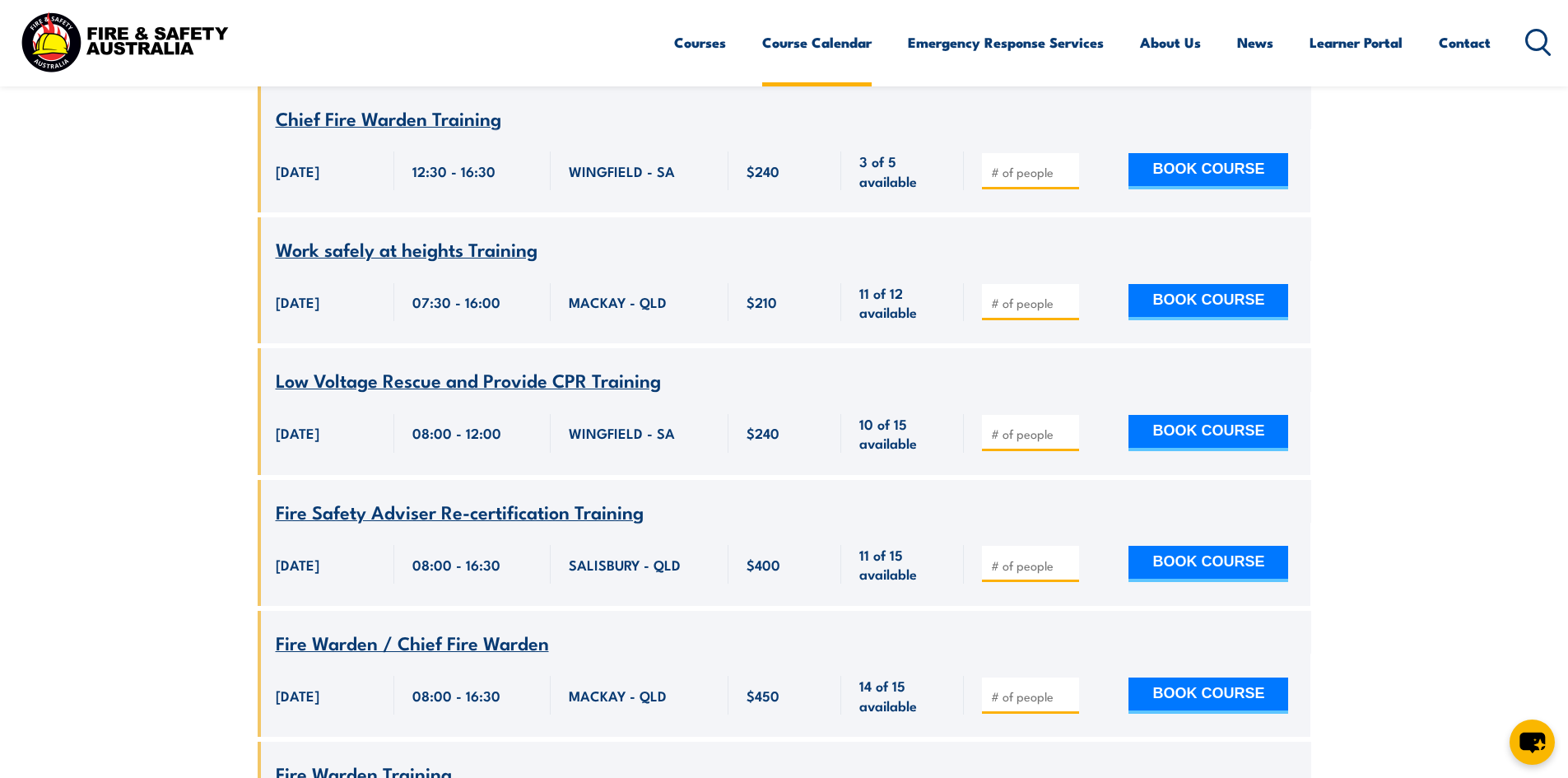
click at [775, 40] on link "Course Calendar" at bounding box center [817, 43] width 109 height 43
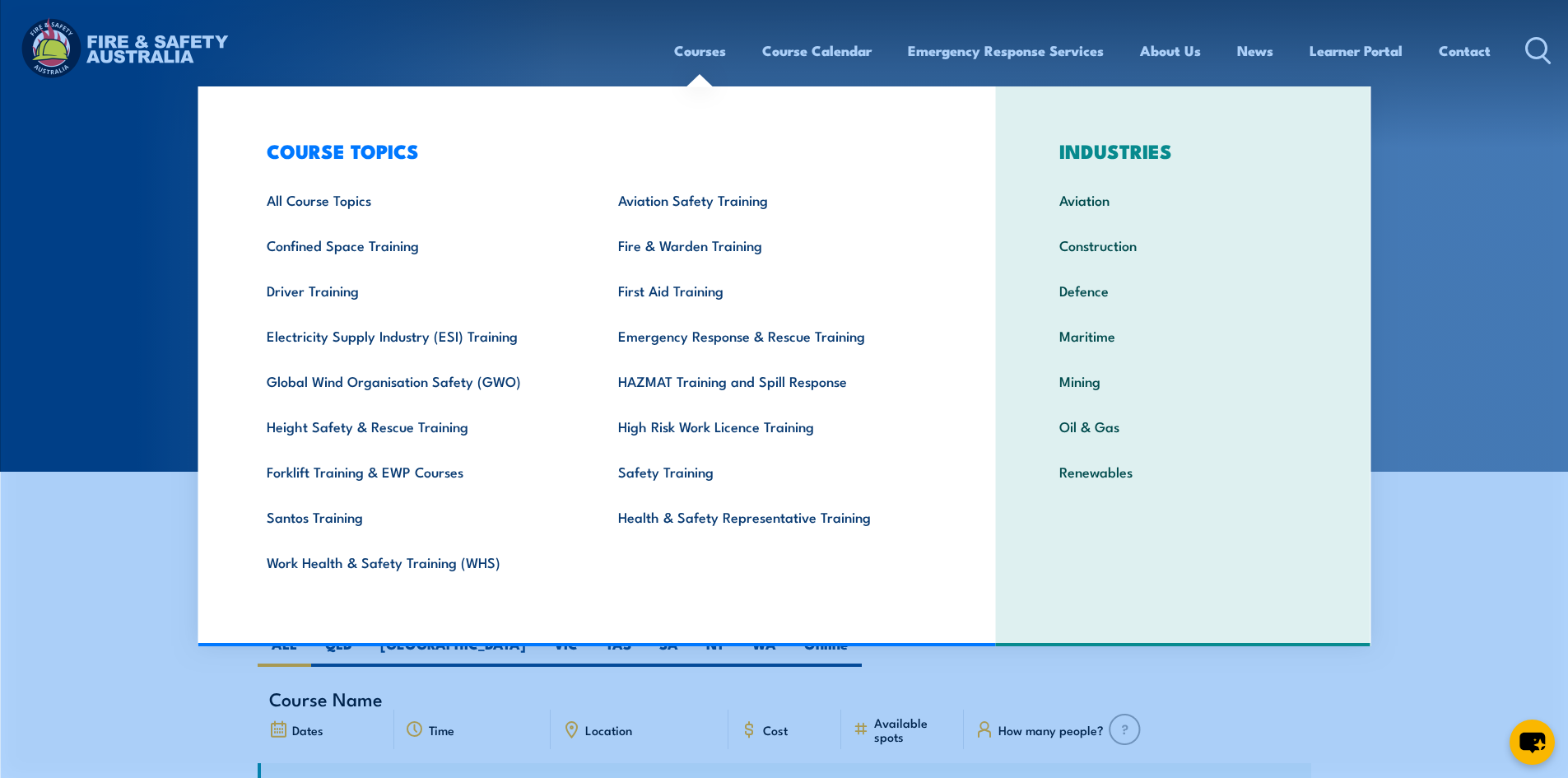
click at [675, 49] on link "Courses" at bounding box center [701, 50] width 52 height 43
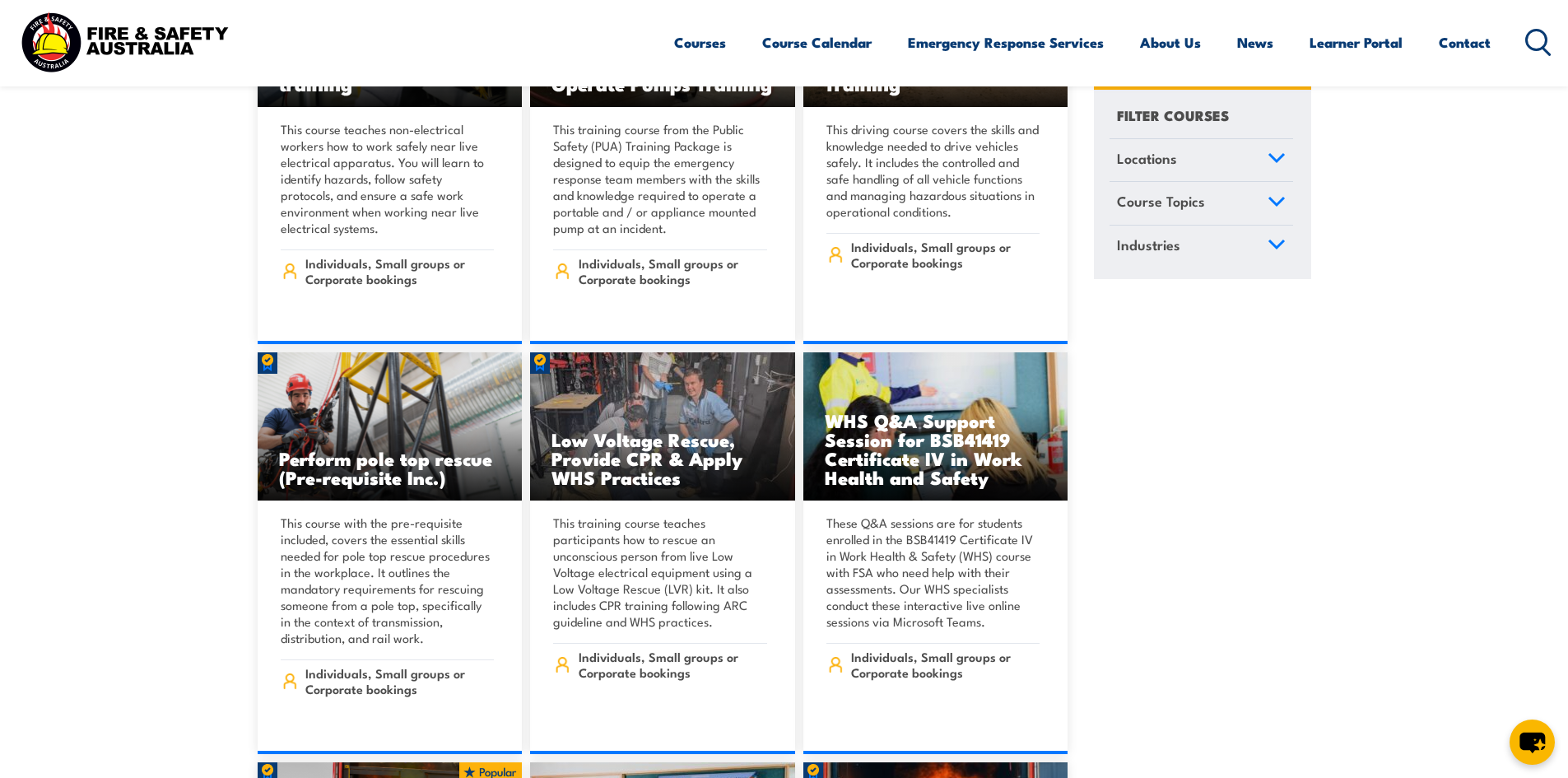
scroll to position [4282, 0]
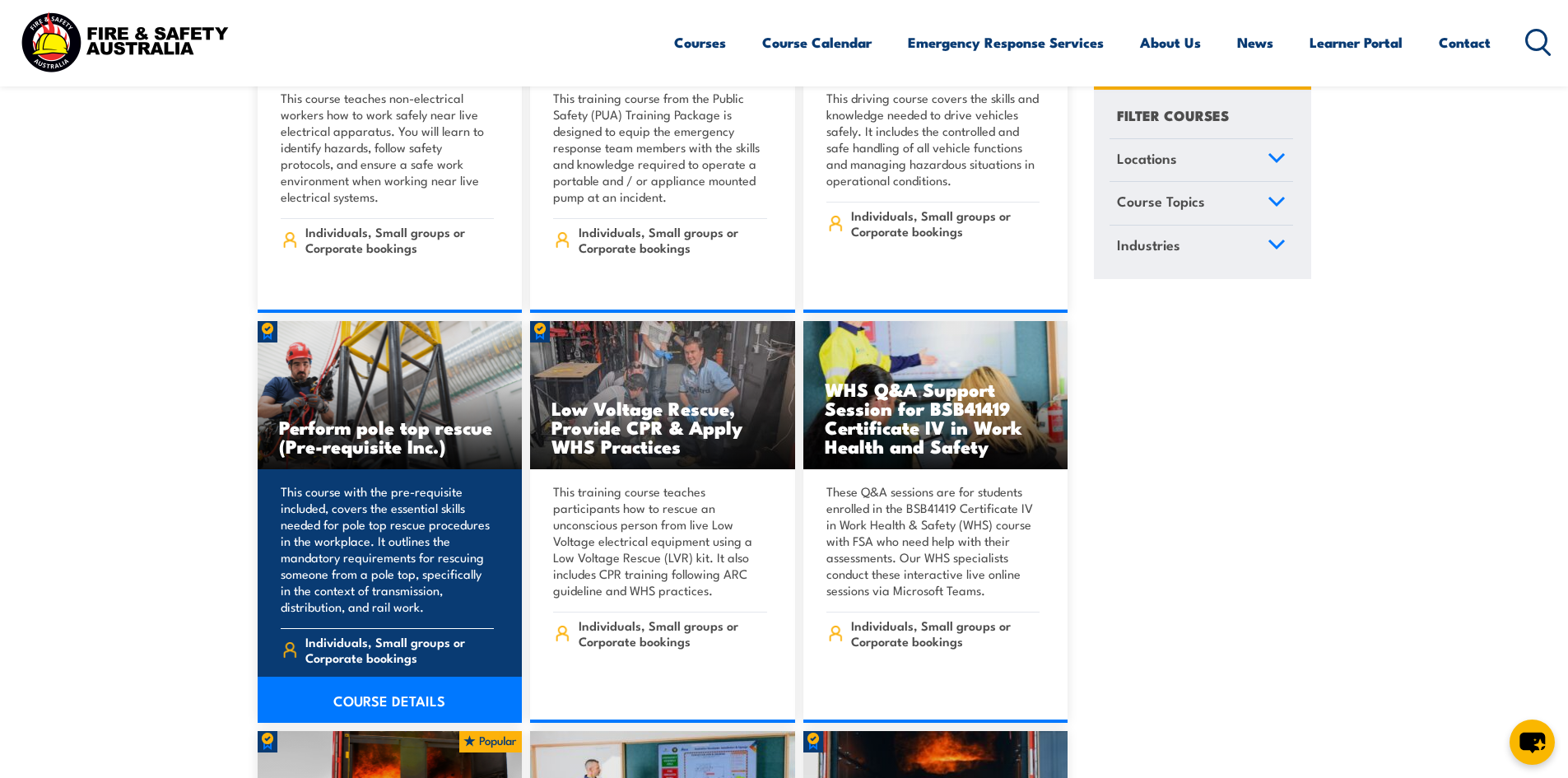
click at [398, 679] on link "COURSE DETAILS" at bounding box center [390, 699] width 265 height 46
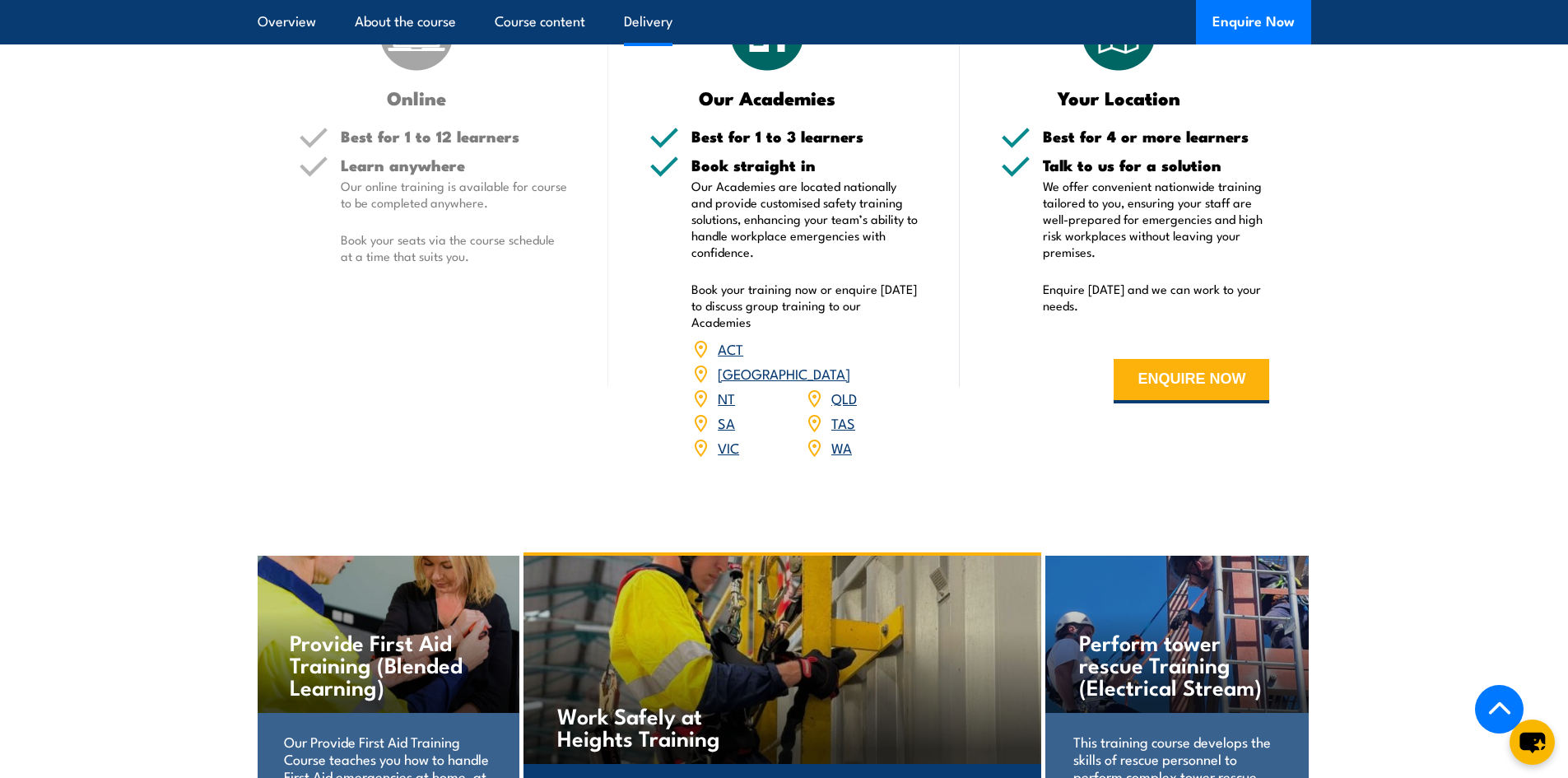
scroll to position [1811, 0]
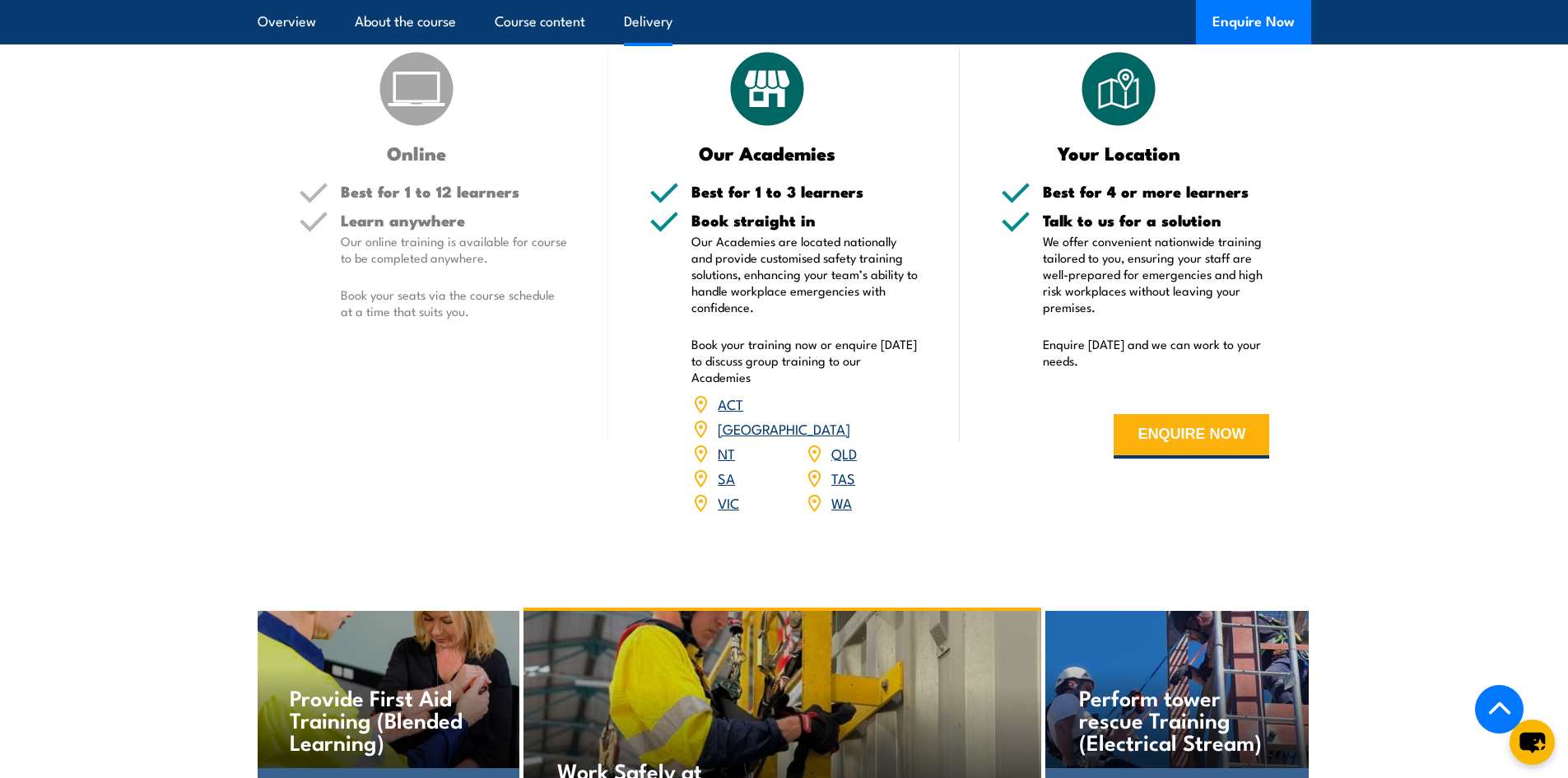
click at [727, 499] on link "VIC" at bounding box center [728, 502] width 22 height 20
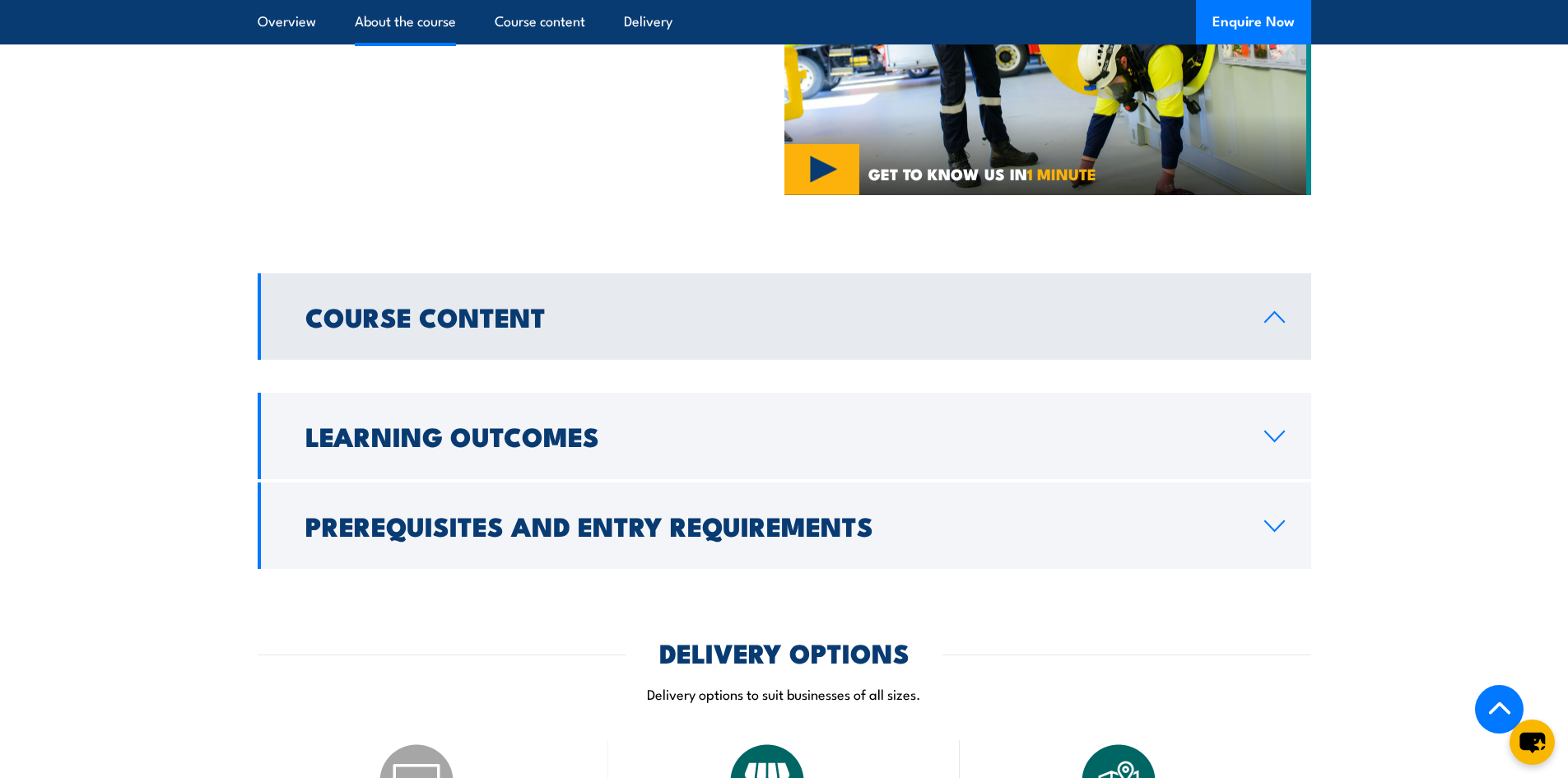
scroll to position [1152, 0]
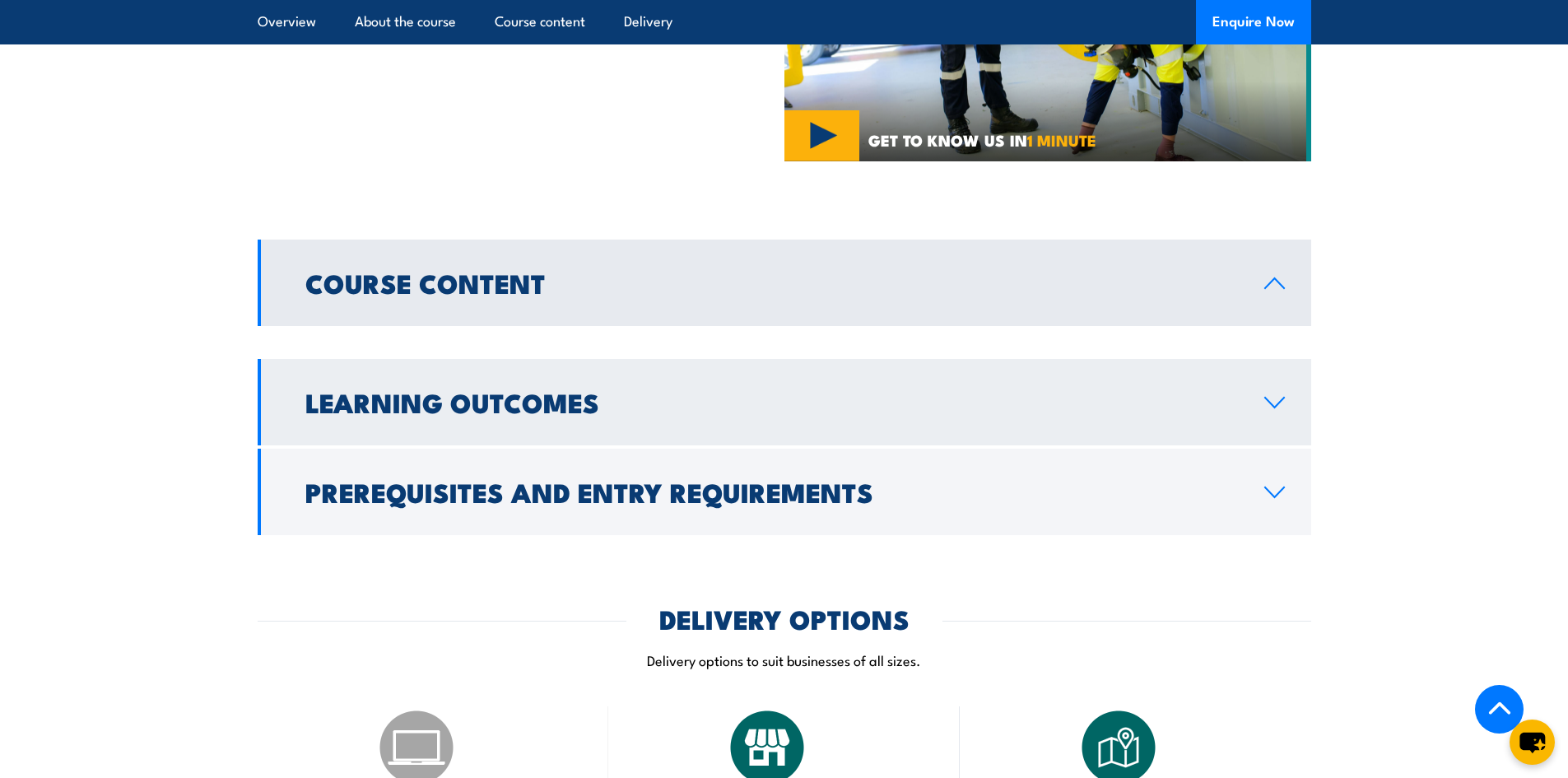
click at [1274, 409] on icon at bounding box center [1275, 402] width 23 height 13
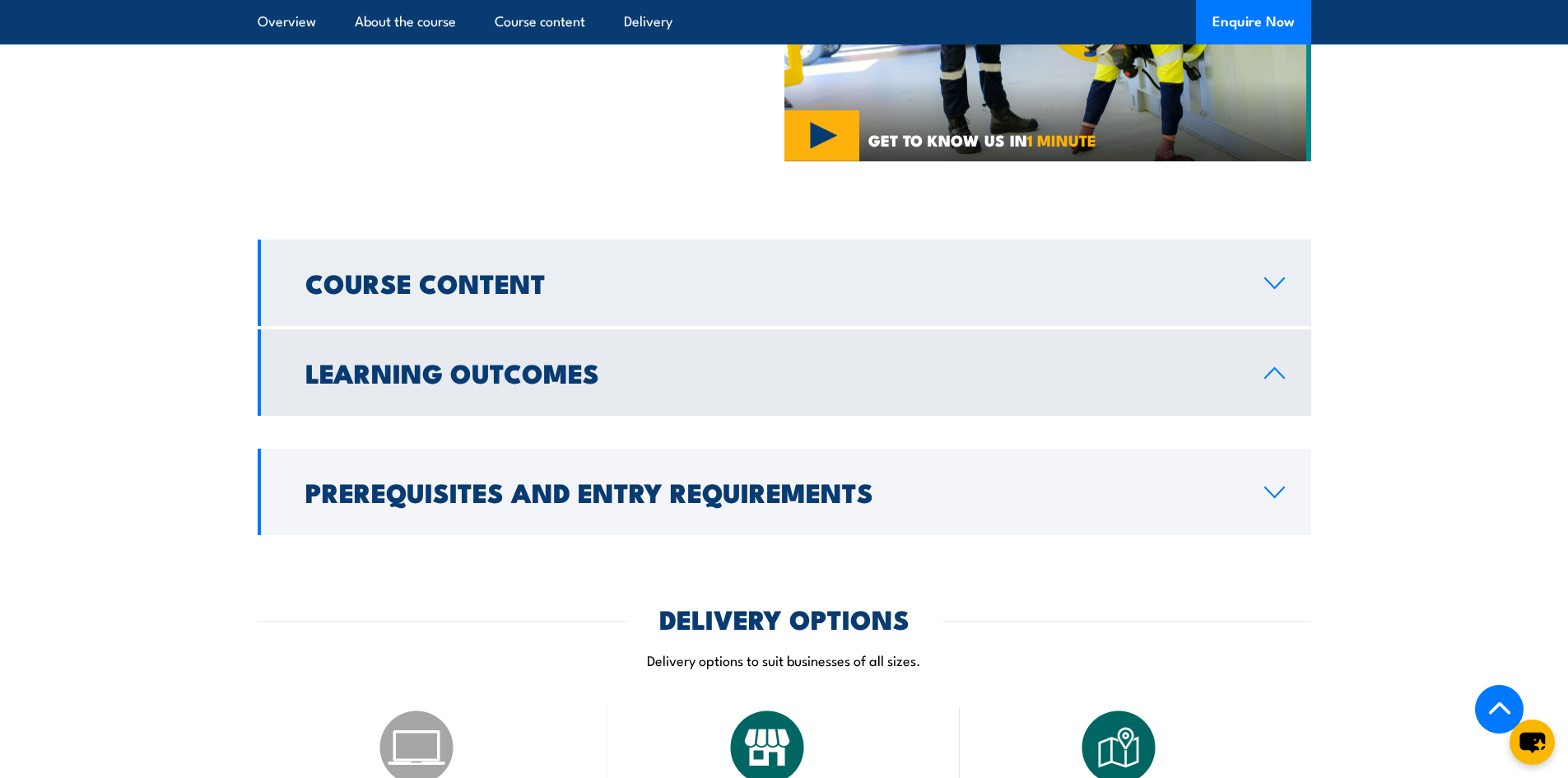
click at [1273, 290] on icon at bounding box center [1275, 283] width 23 height 13
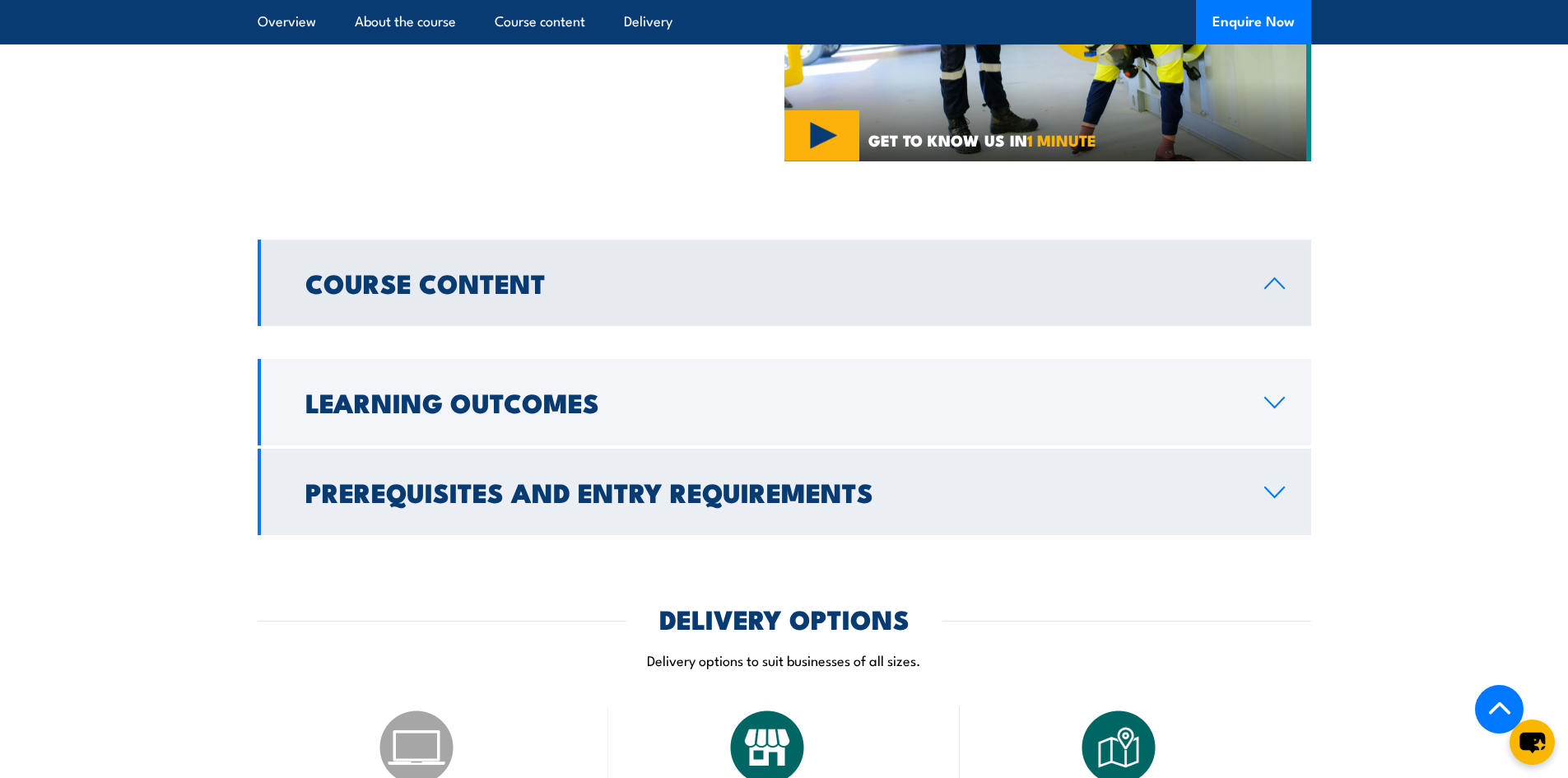
click at [1282, 499] on icon at bounding box center [1275, 491] width 23 height 13
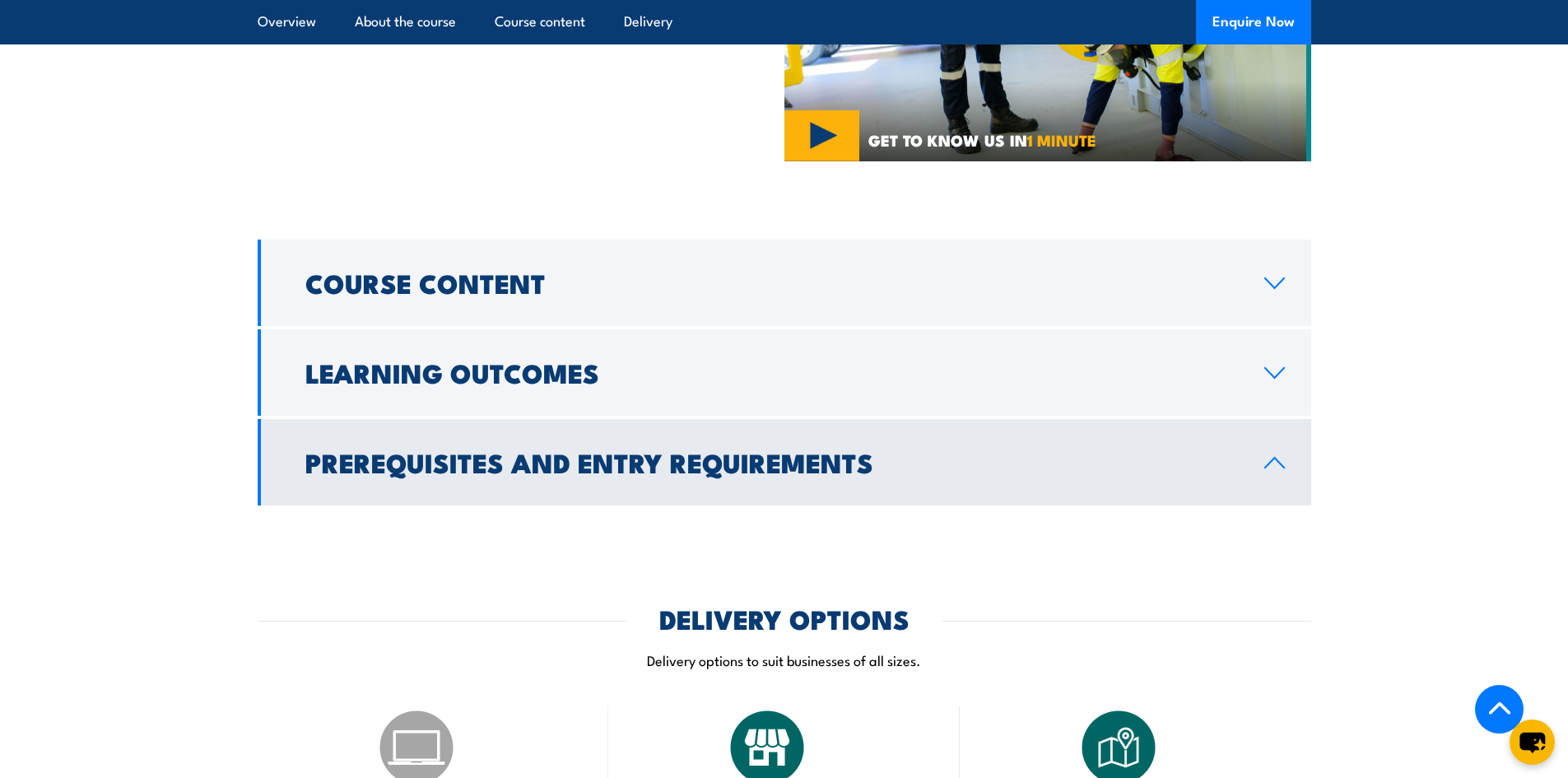
click at [771, 473] on h2 "Prerequisites and Entry Requirements" at bounding box center [772, 462] width 932 height 23
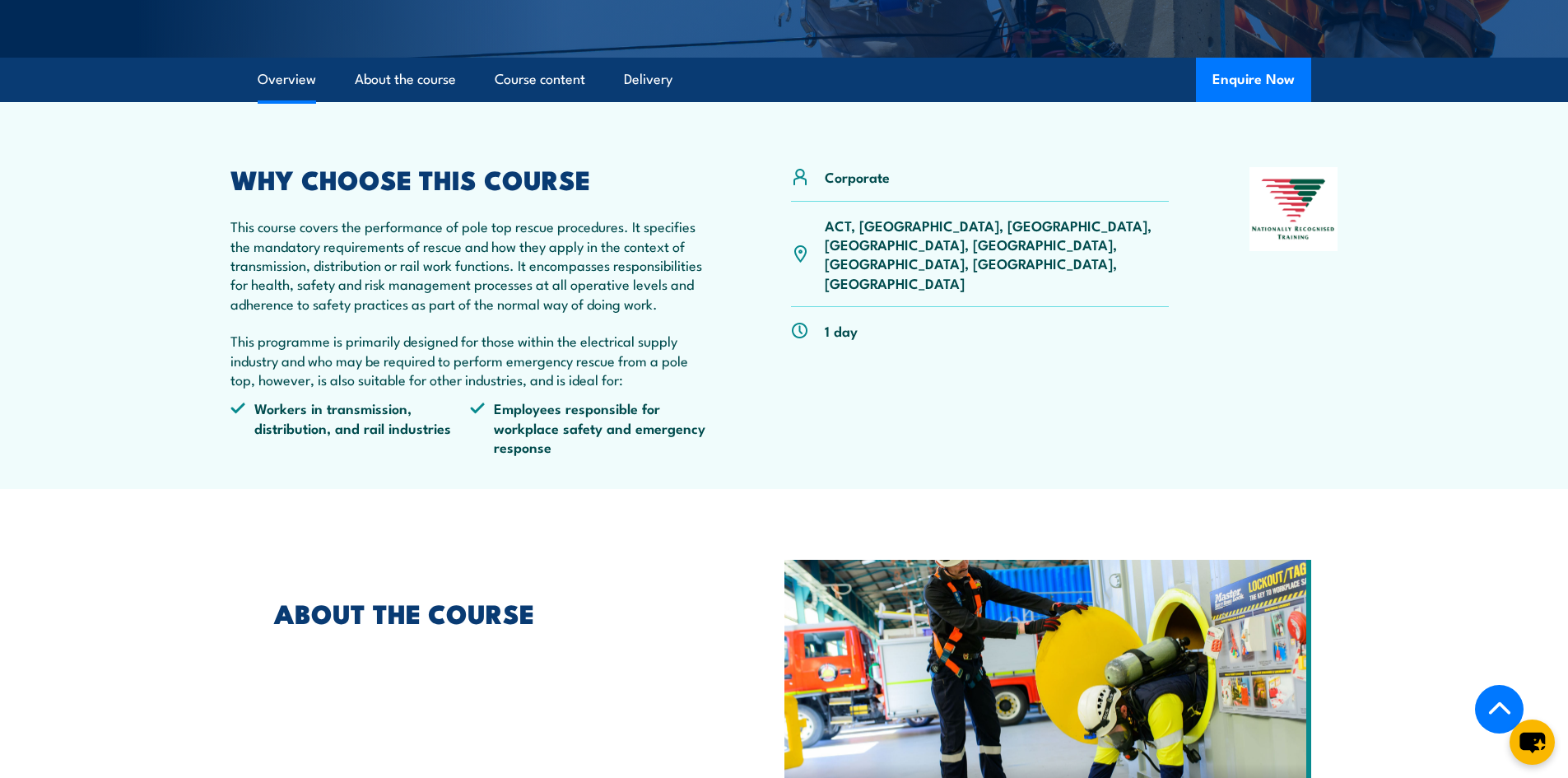
scroll to position [0, 0]
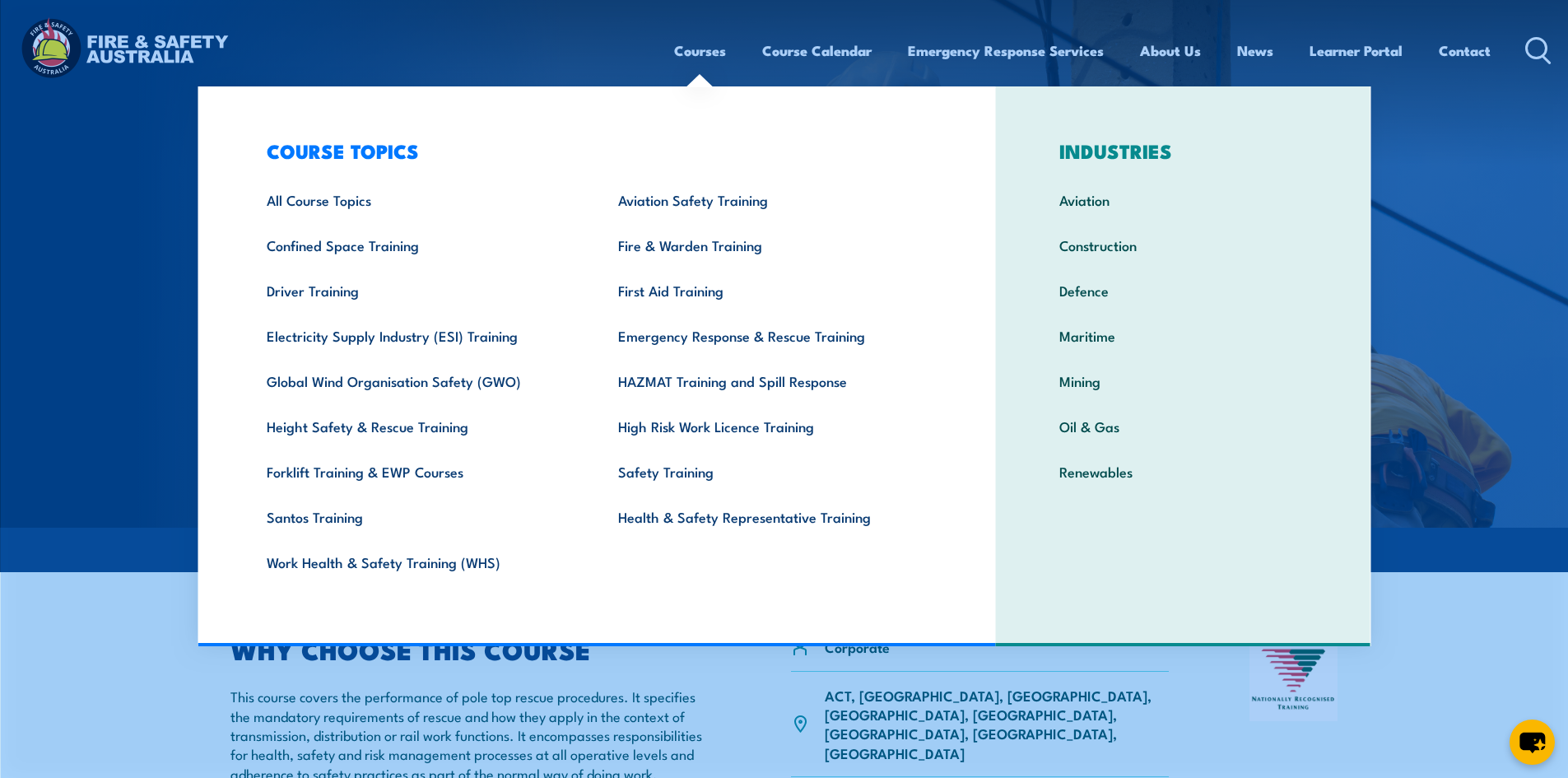
click at [695, 48] on link "Courses" at bounding box center [701, 50] width 52 height 43
